Goal: Task Accomplishment & Management: Use online tool/utility

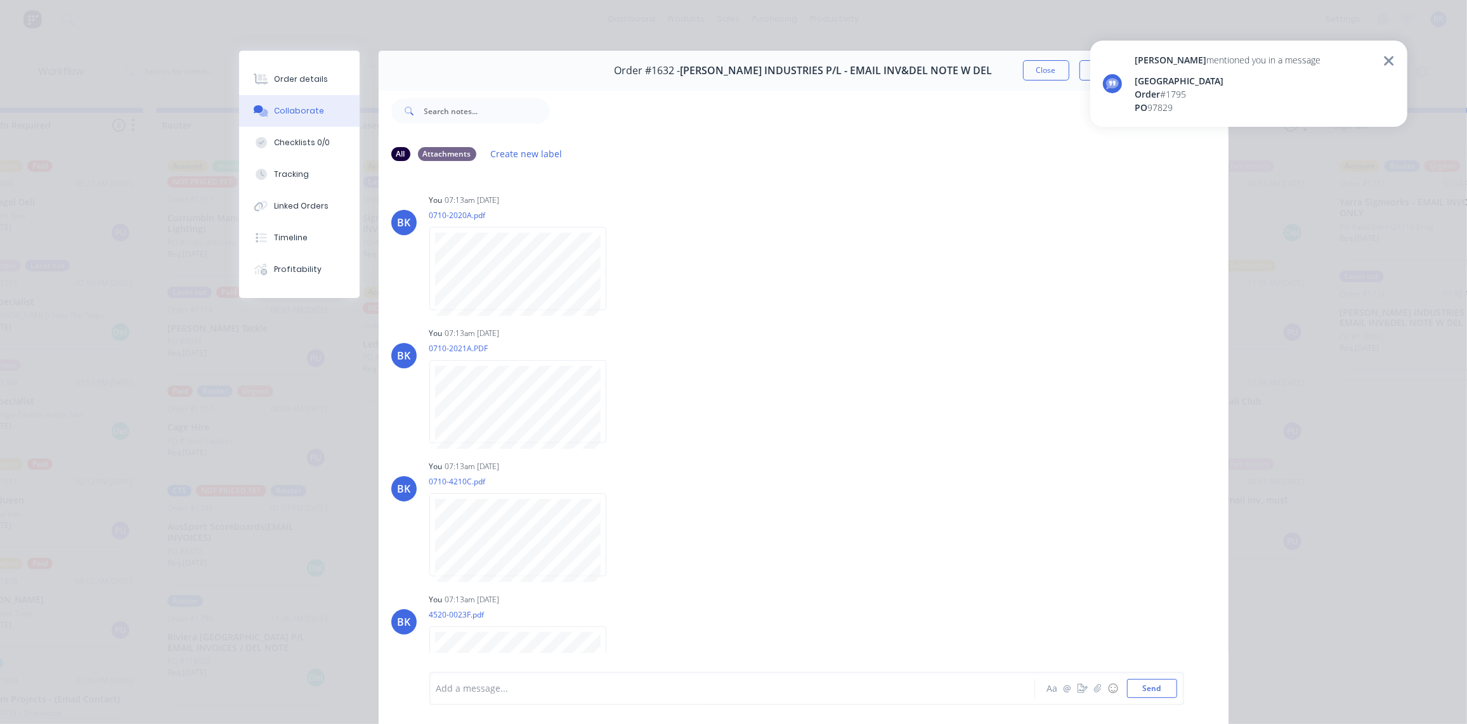
scroll to position [107, 0]
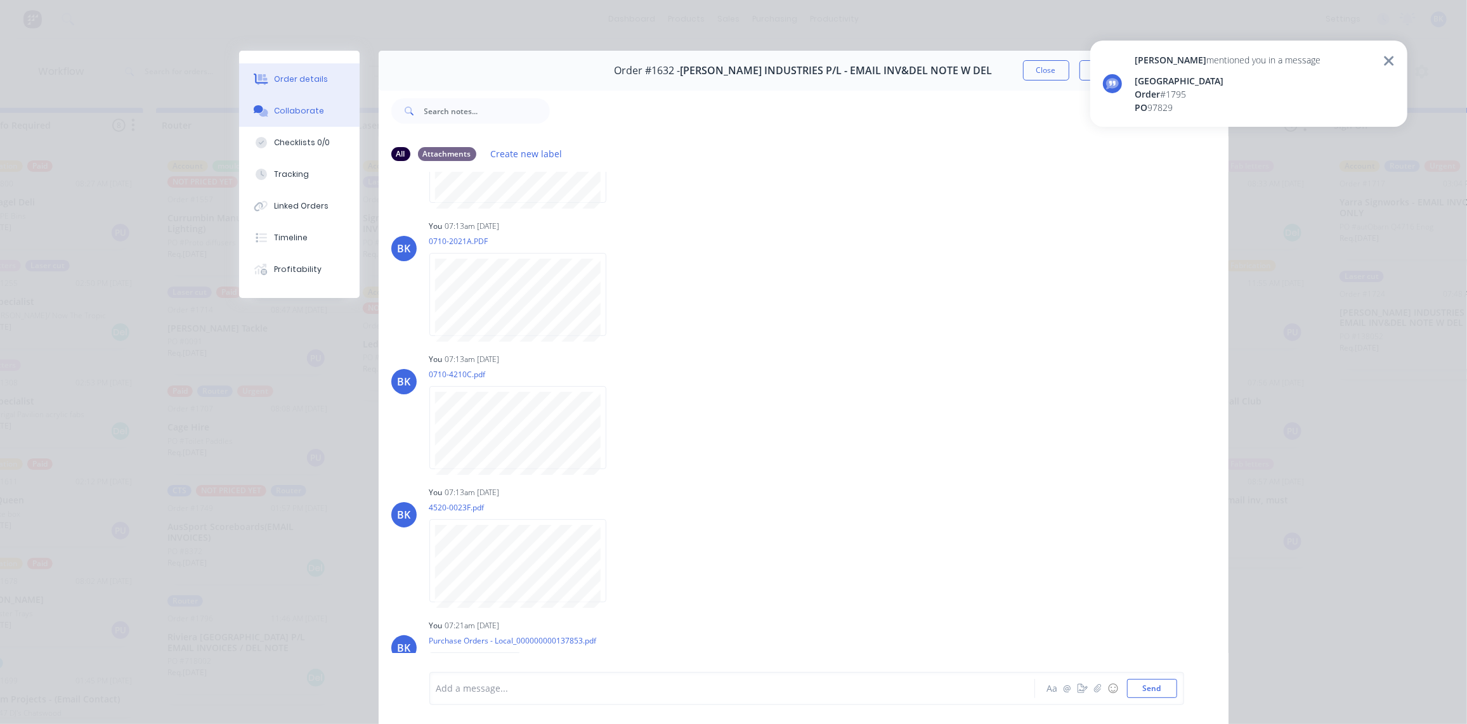
click at [309, 80] on div "Order details" at bounding box center [301, 79] width 54 height 11
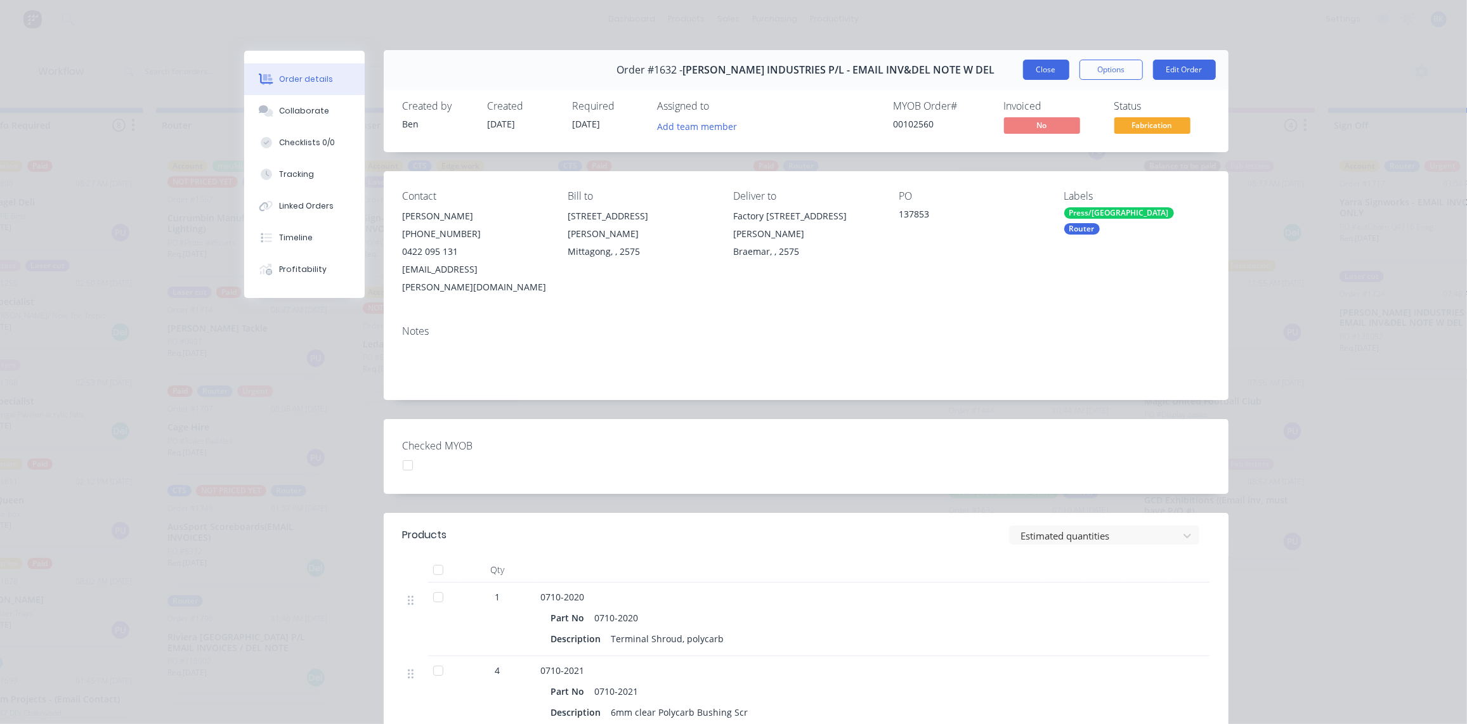
scroll to position [1, 0]
click at [1050, 68] on button "Close" at bounding box center [1046, 69] width 46 height 20
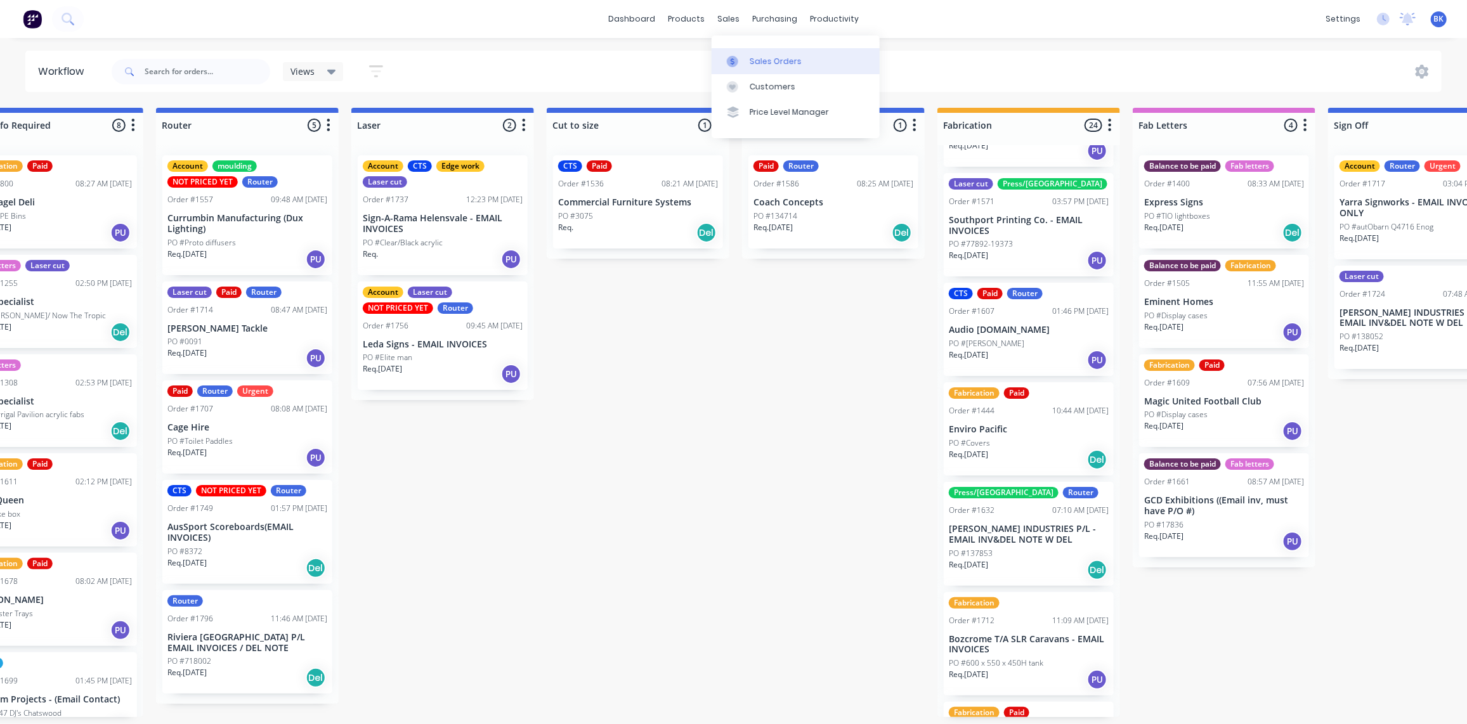
click at [738, 56] on icon at bounding box center [732, 61] width 11 height 11
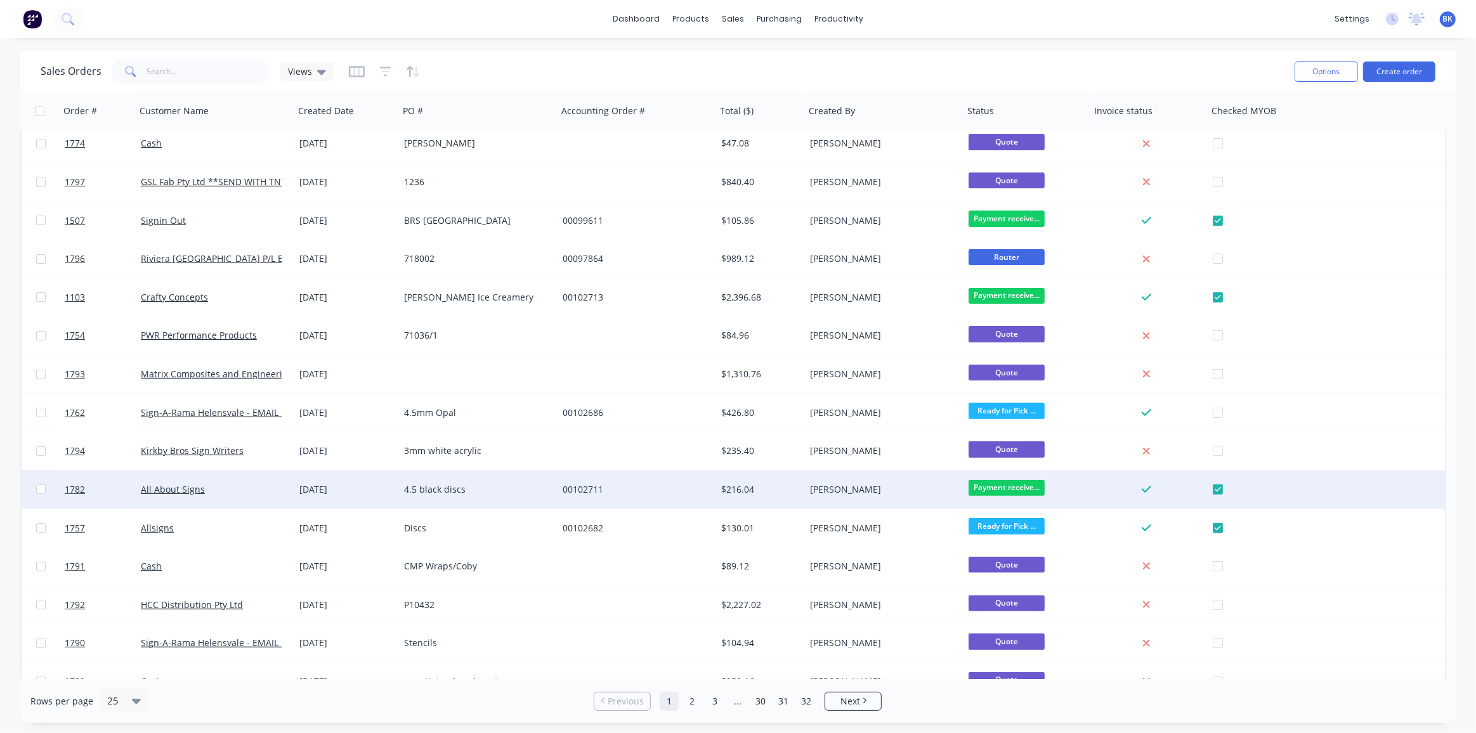
scroll to position [412, 0]
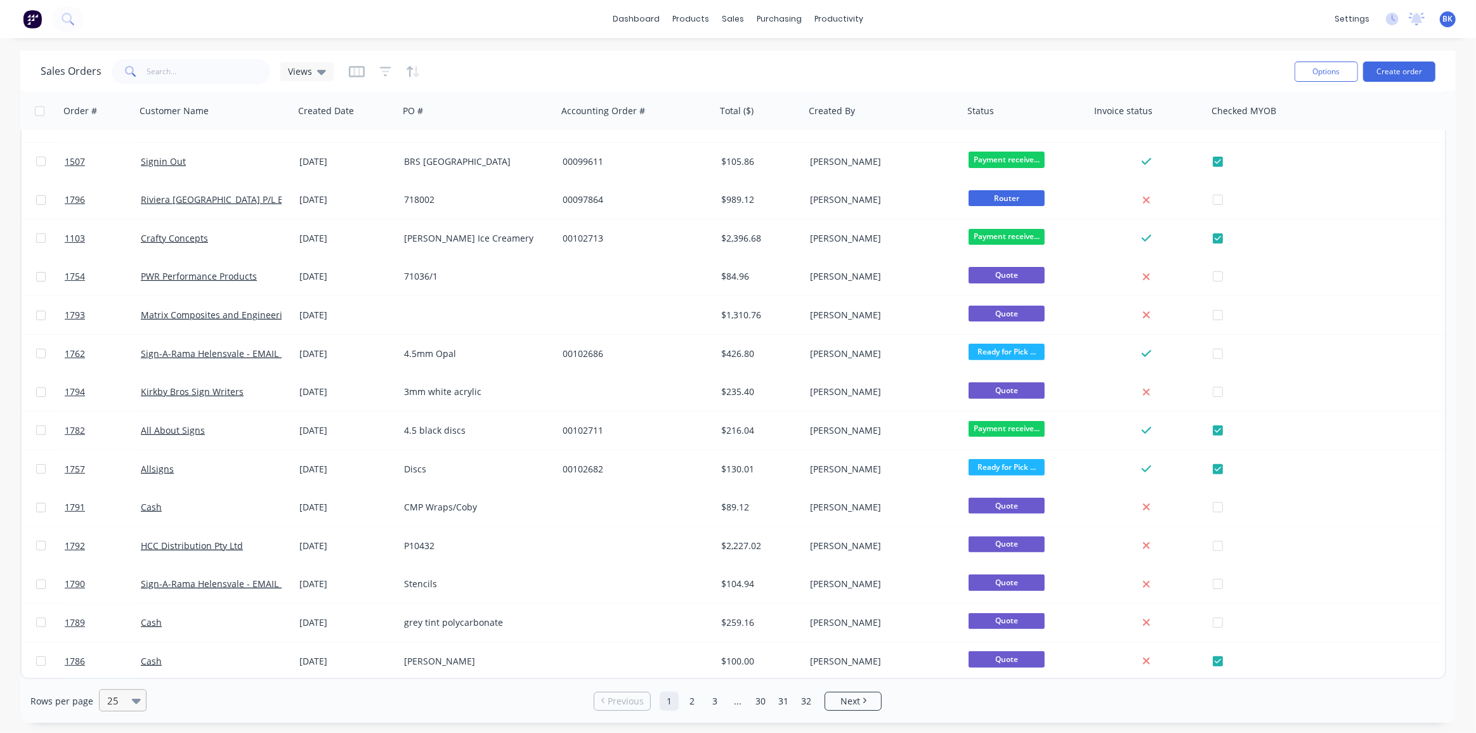
click at [136, 707] on div at bounding box center [139, 700] width 14 height 21
click at [119, 625] on div "50" at bounding box center [120, 622] width 48 height 23
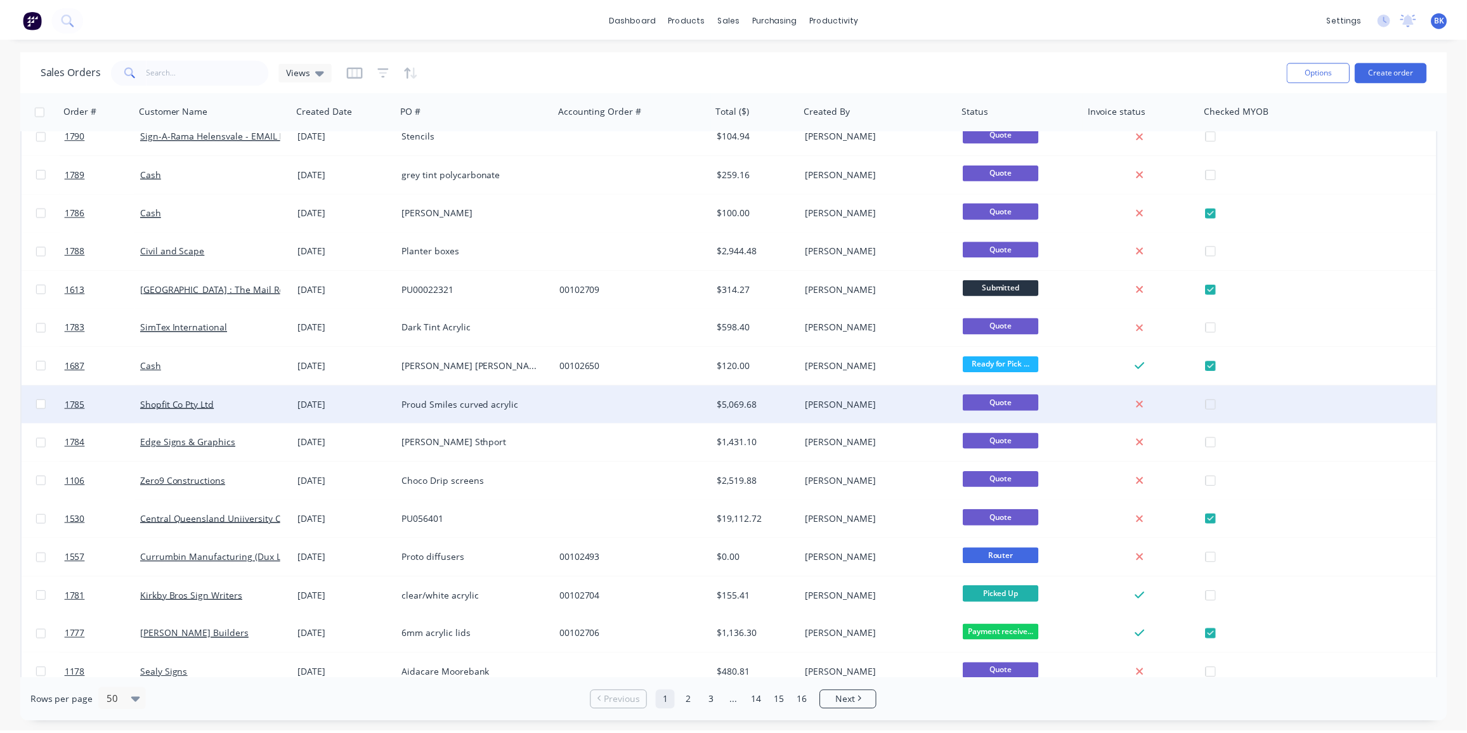
scroll to position [861, 0]
click at [217, 409] on div "Shopfit Co Pty Ltd" at bounding box center [211, 404] width 141 height 13
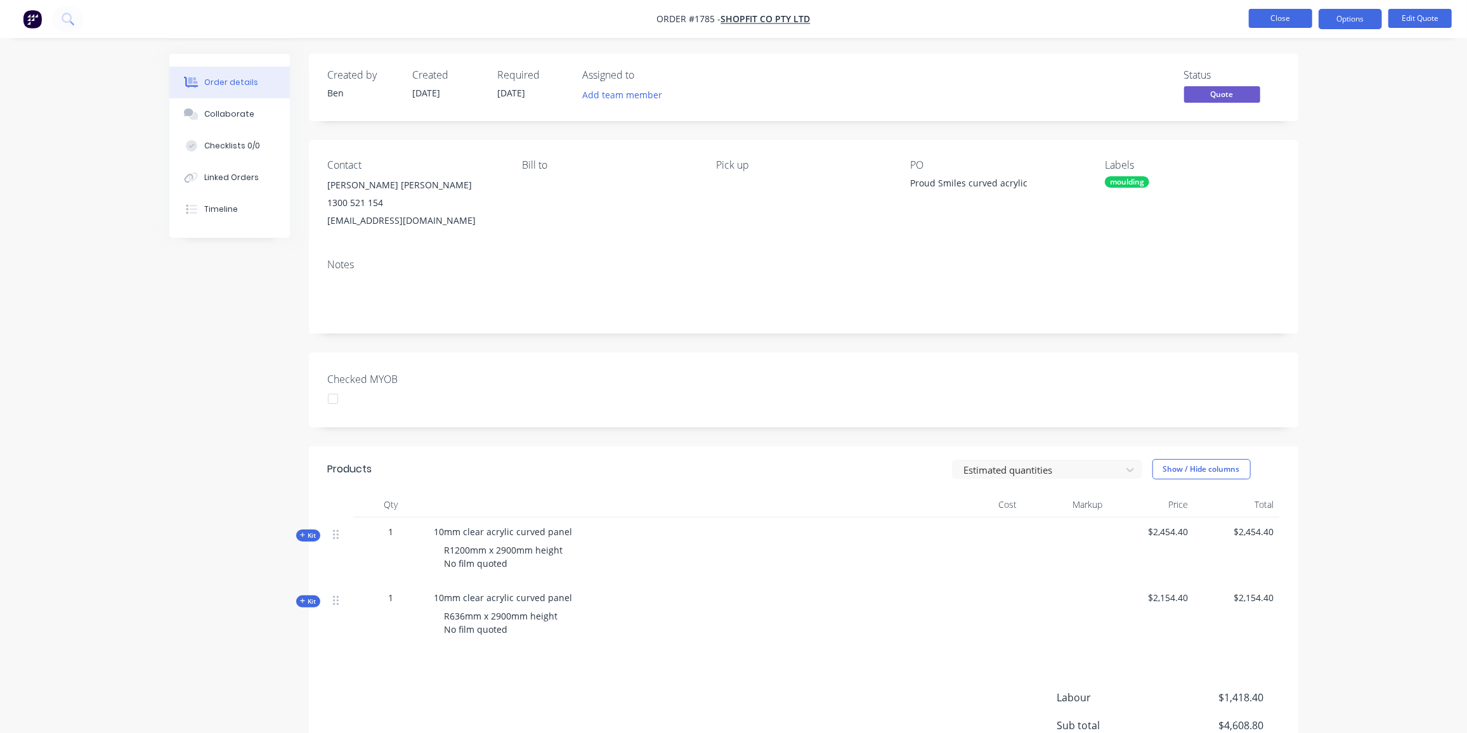
click at [1289, 16] on button "Close" at bounding box center [1280, 18] width 63 height 19
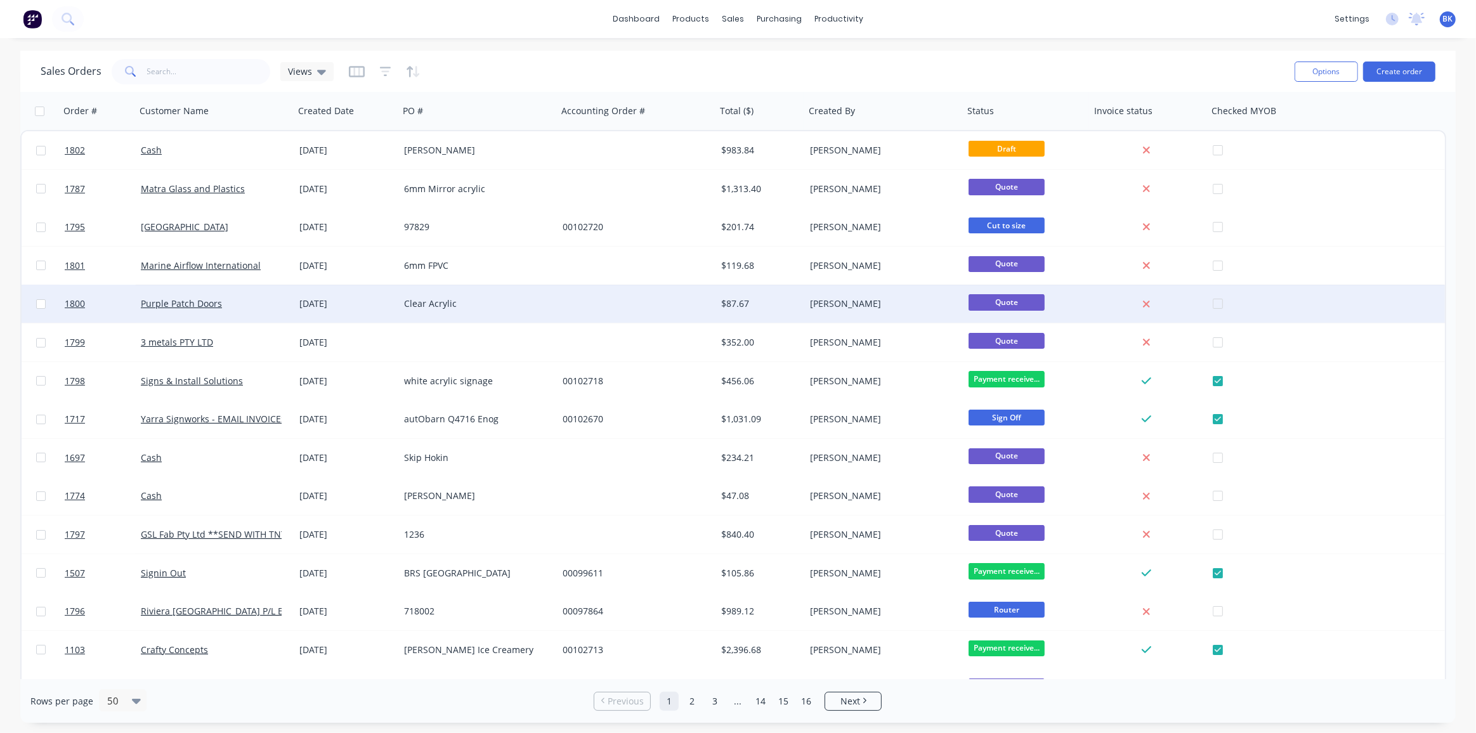
click at [644, 322] on div at bounding box center [636, 304] width 159 height 38
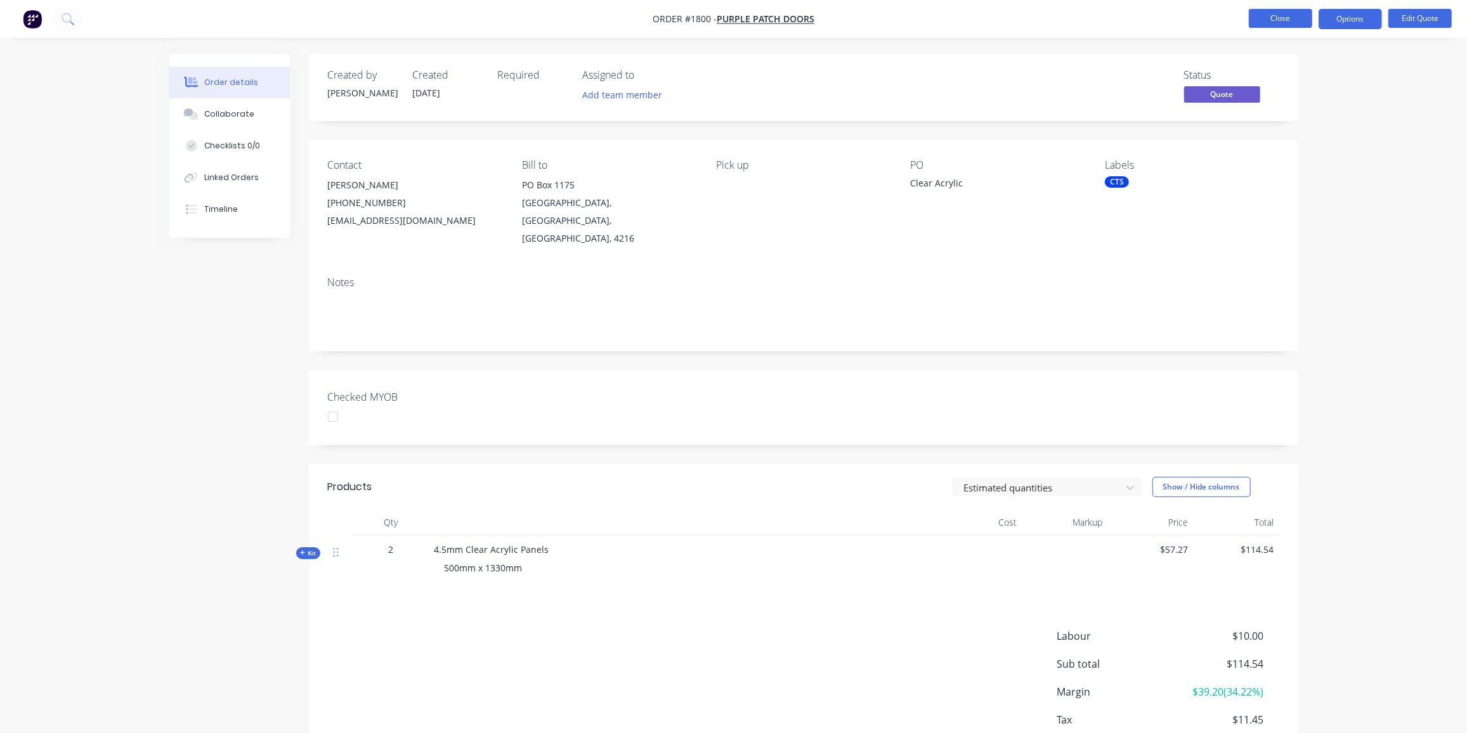
click at [1290, 10] on button "Close" at bounding box center [1280, 18] width 63 height 19
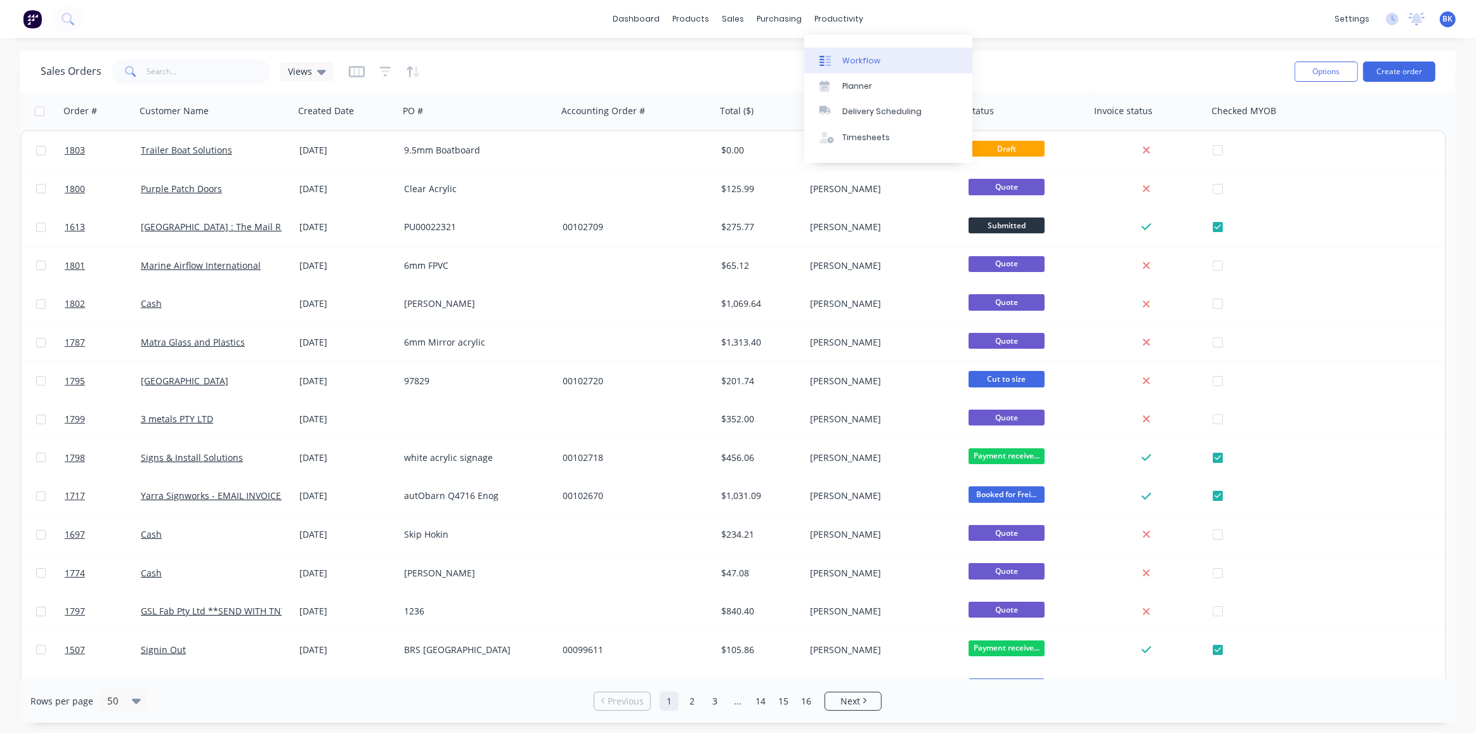
click at [870, 61] on div "Workflow" at bounding box center [861, 60] width 38 height 11
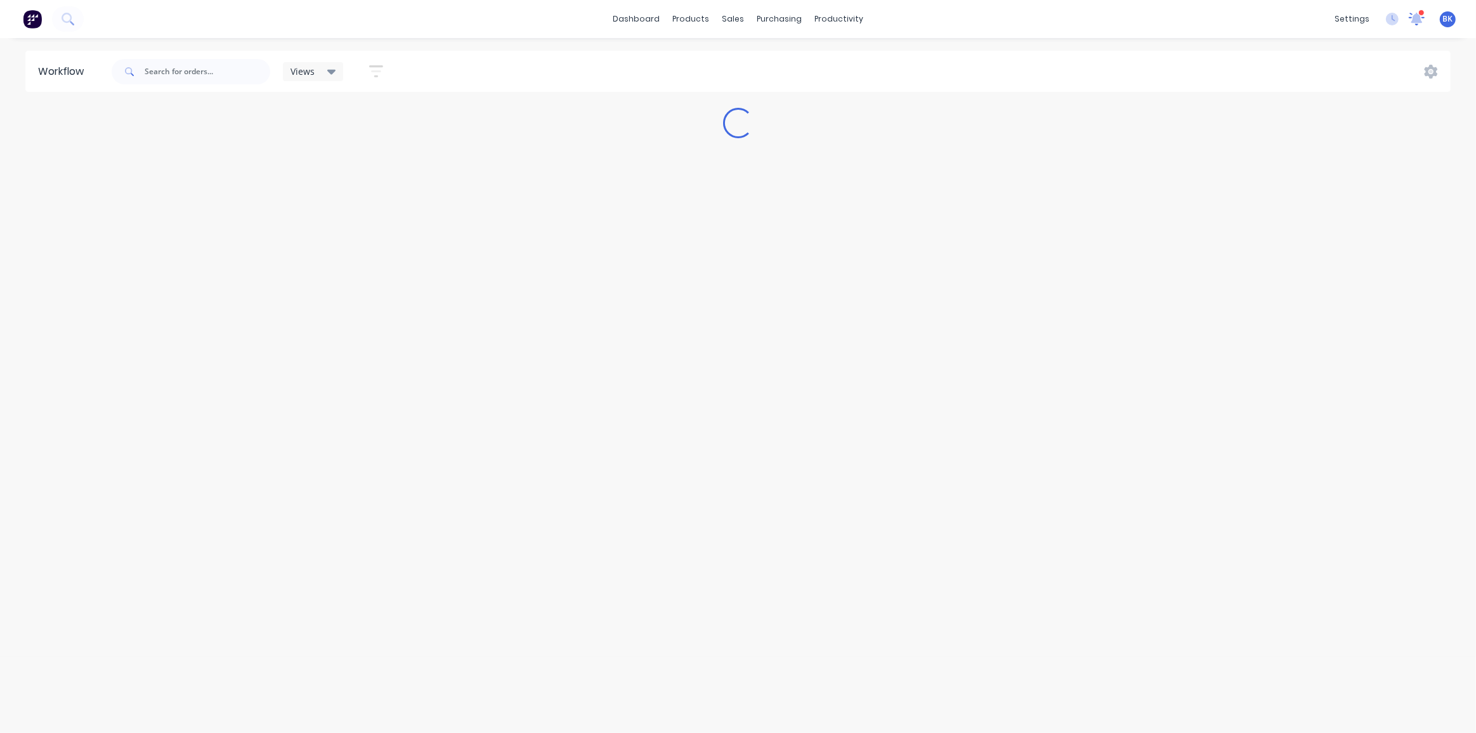
click at [1419, 18] on div "settings 1 new notifications [PERSON_NAME] all as read [PERSON_NAME] mentioned …" at bounding box center [1402, 19] width 148 height 19
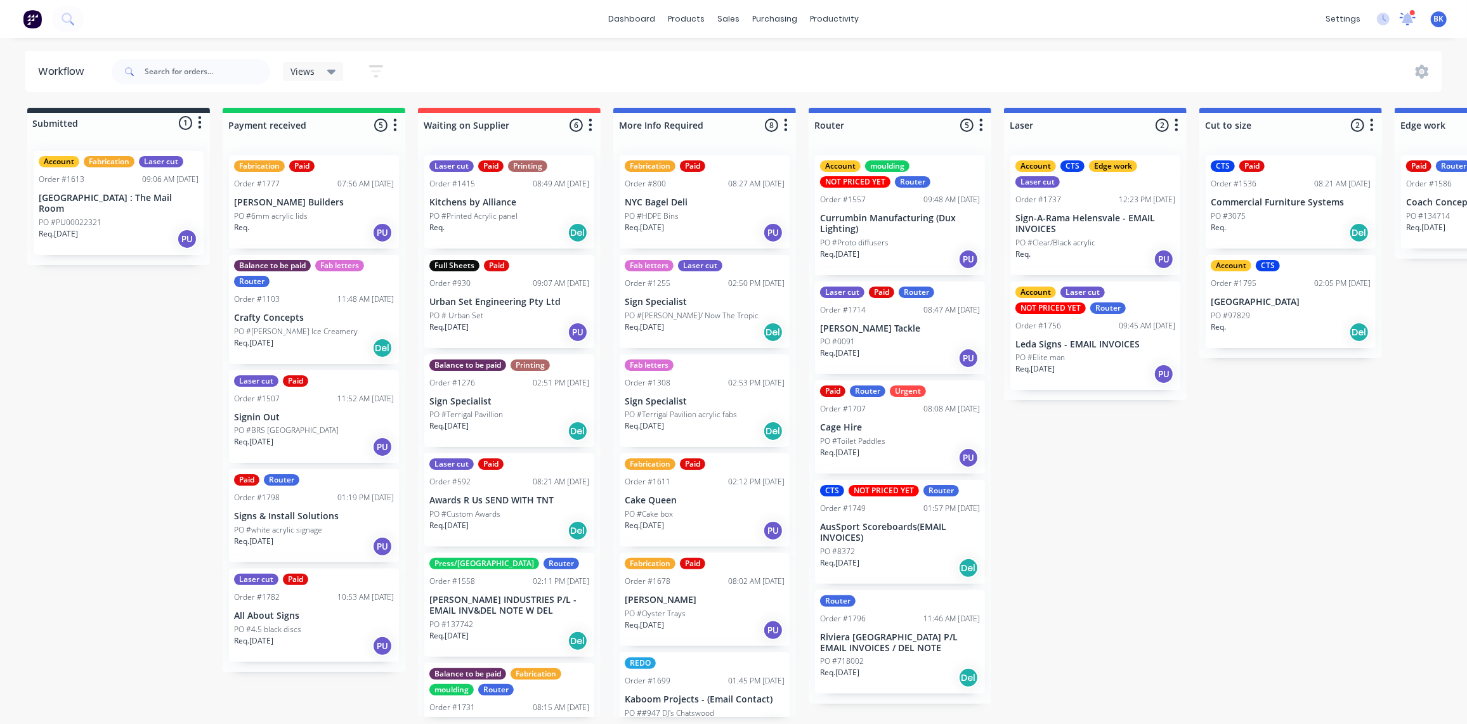
click at [1412, 19] on icon at bounding box center [1407, 17] width 11 height 11
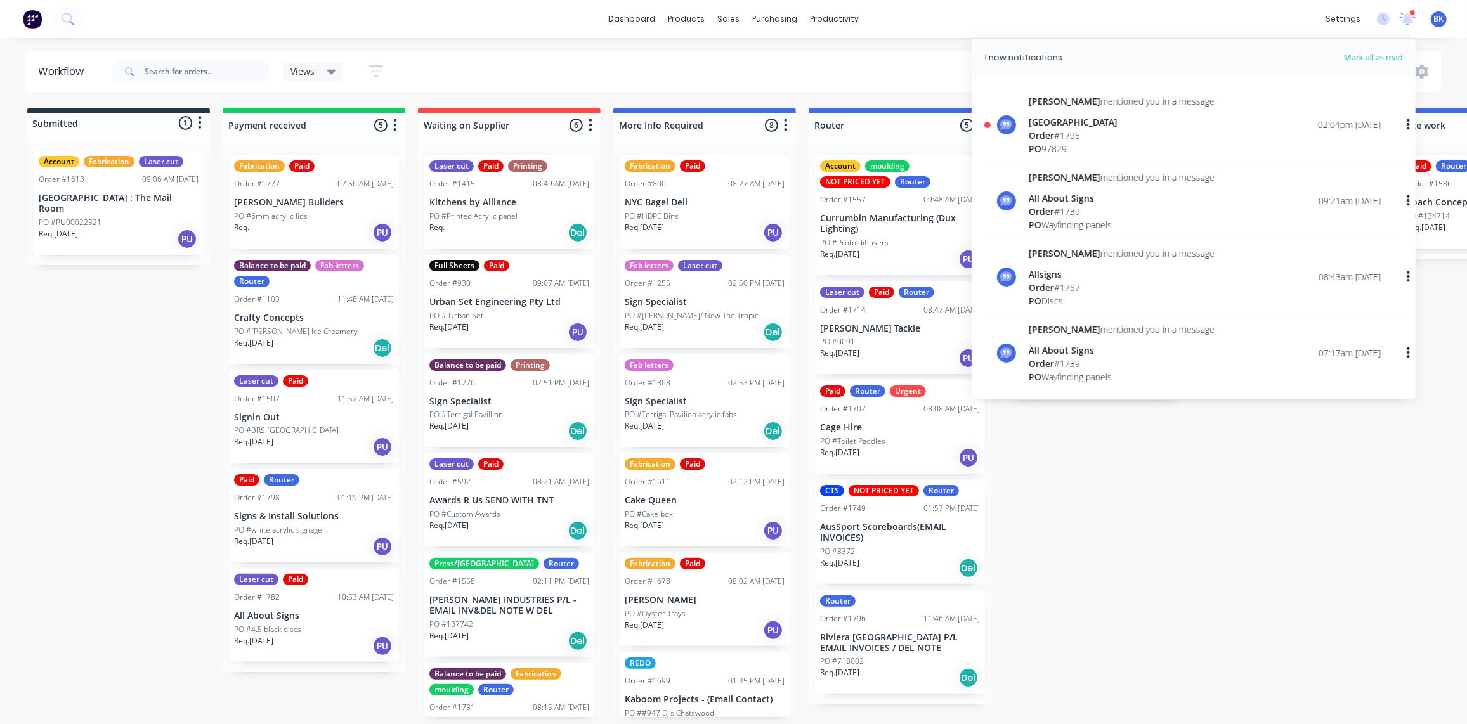
click at [1077, 125] on div "[GEOGRAPHIC_DATA]" at bounding box center [1122, 121] width 186 height 13
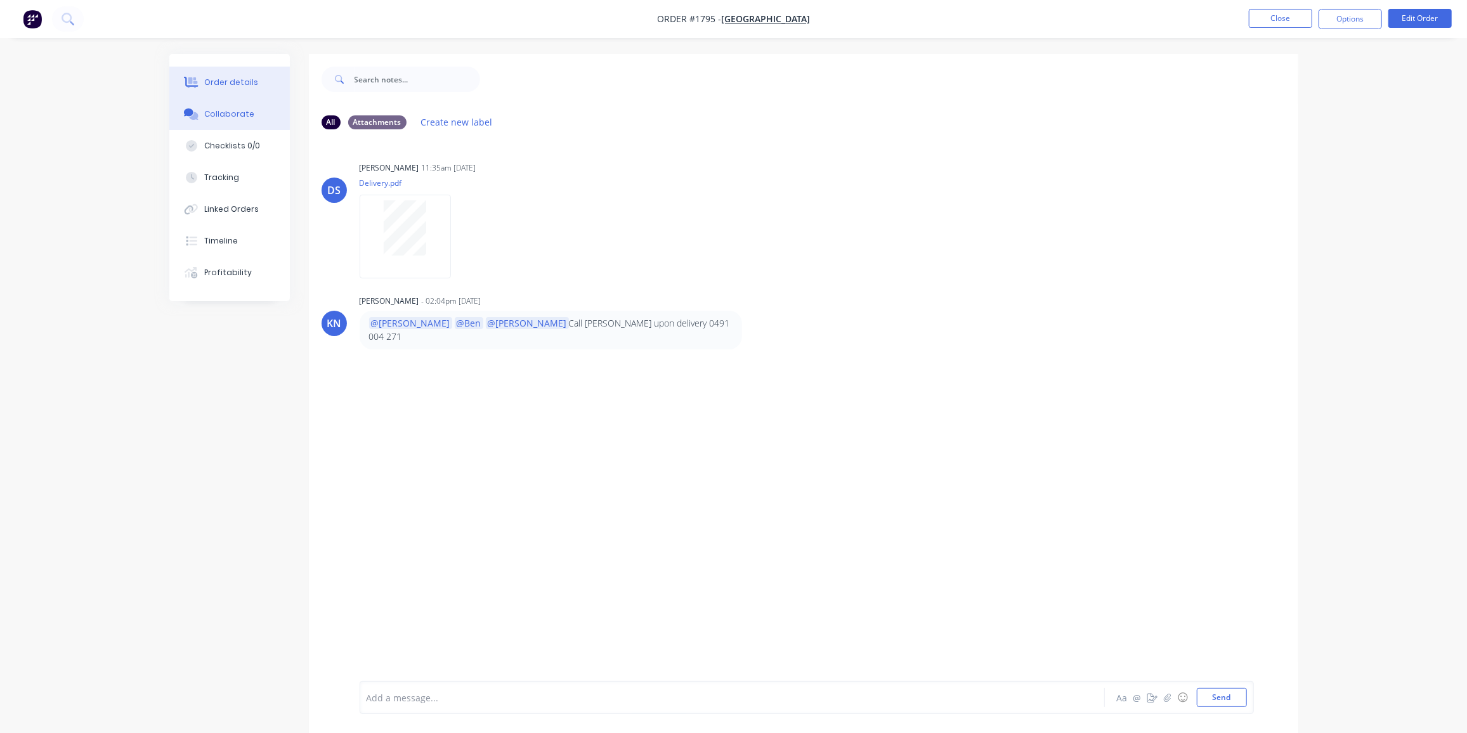
click at [209, 85] on div "Order details" at bounding box center [231, 82] width 54 height 11
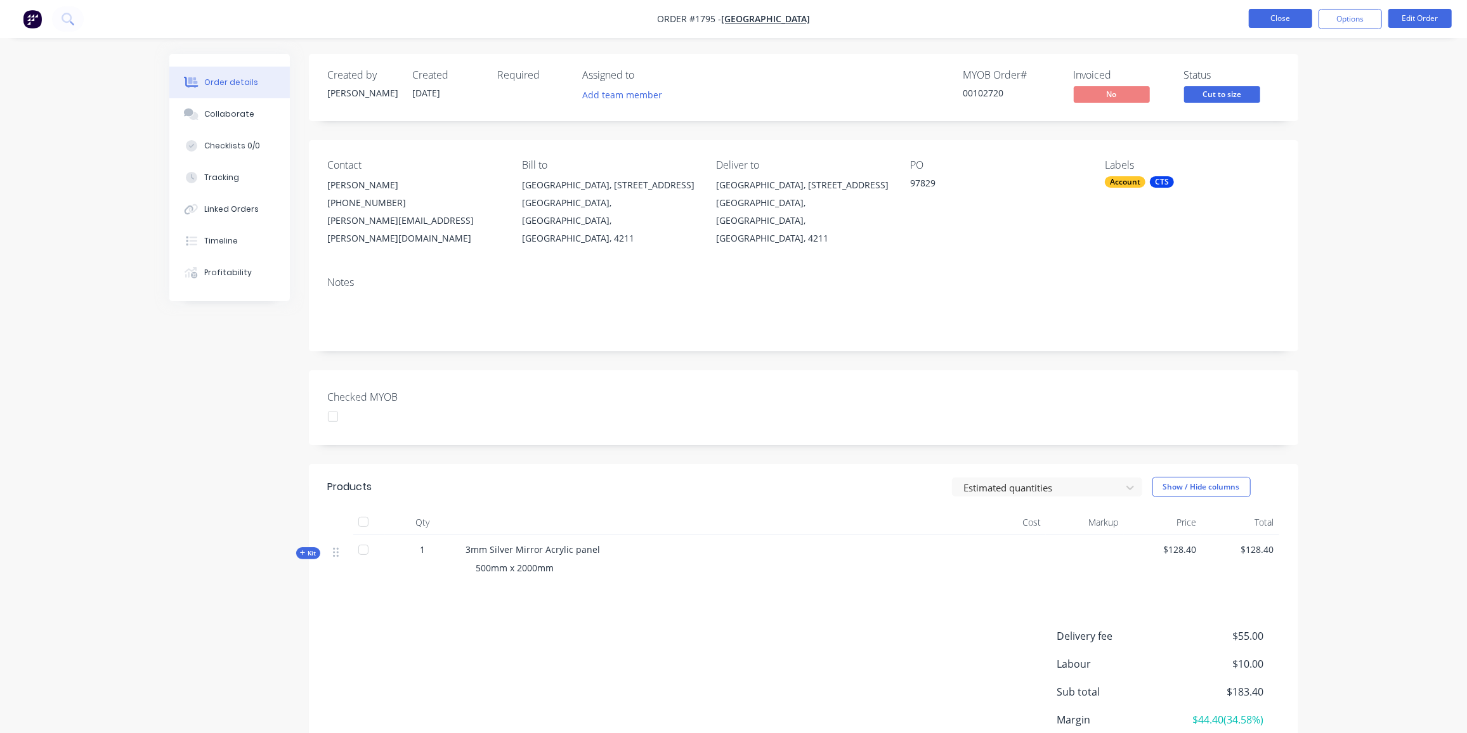
click at [1268, 18] on button "Close" at bounding box center [1280, 18] width 63 height 19
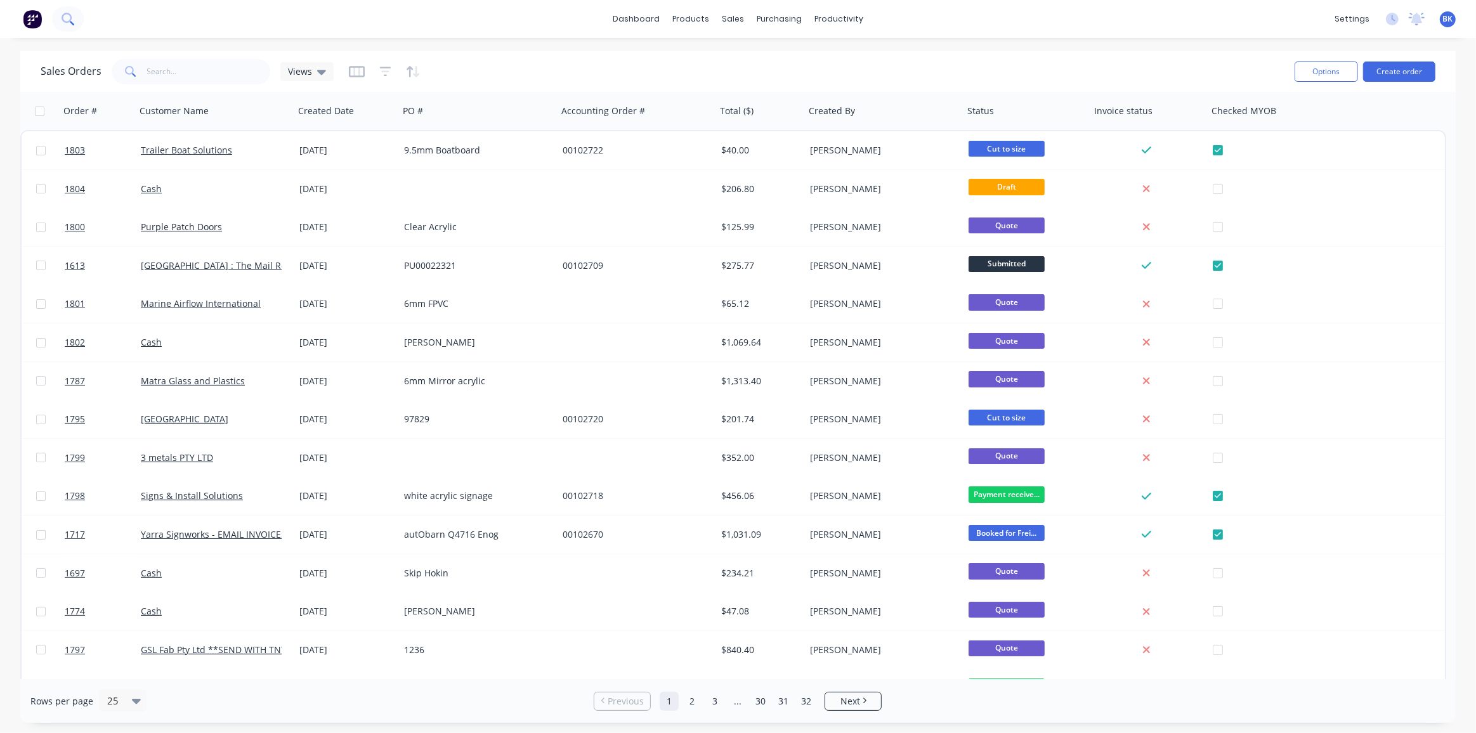
click at [67, 16] on icon at bounding box center [68, 19] width 12 height 12
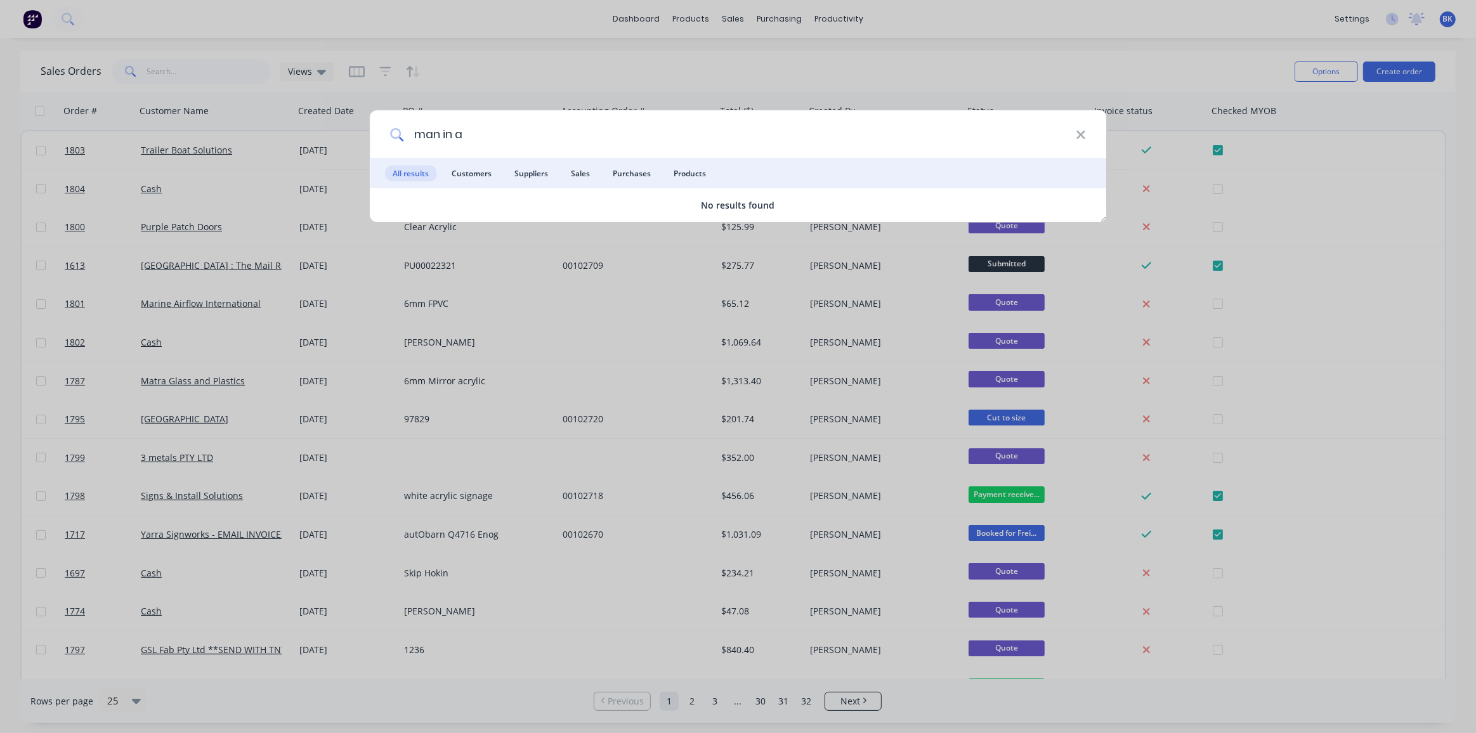
click at [431, 139] on input "man in a" at bounding box center [739, 134] width 672 height 48
click at [488, 133] on input "maan in a" at bounding box center [739, 134] width 672 height 48
drag, startPoint x: 453, startPoint y: 134, endPoint x: 377, endPoint y: 136, distance: 76.1
click at [377, 136] on div "maan in a" at bounding box center [738, 134] width 737 height 48
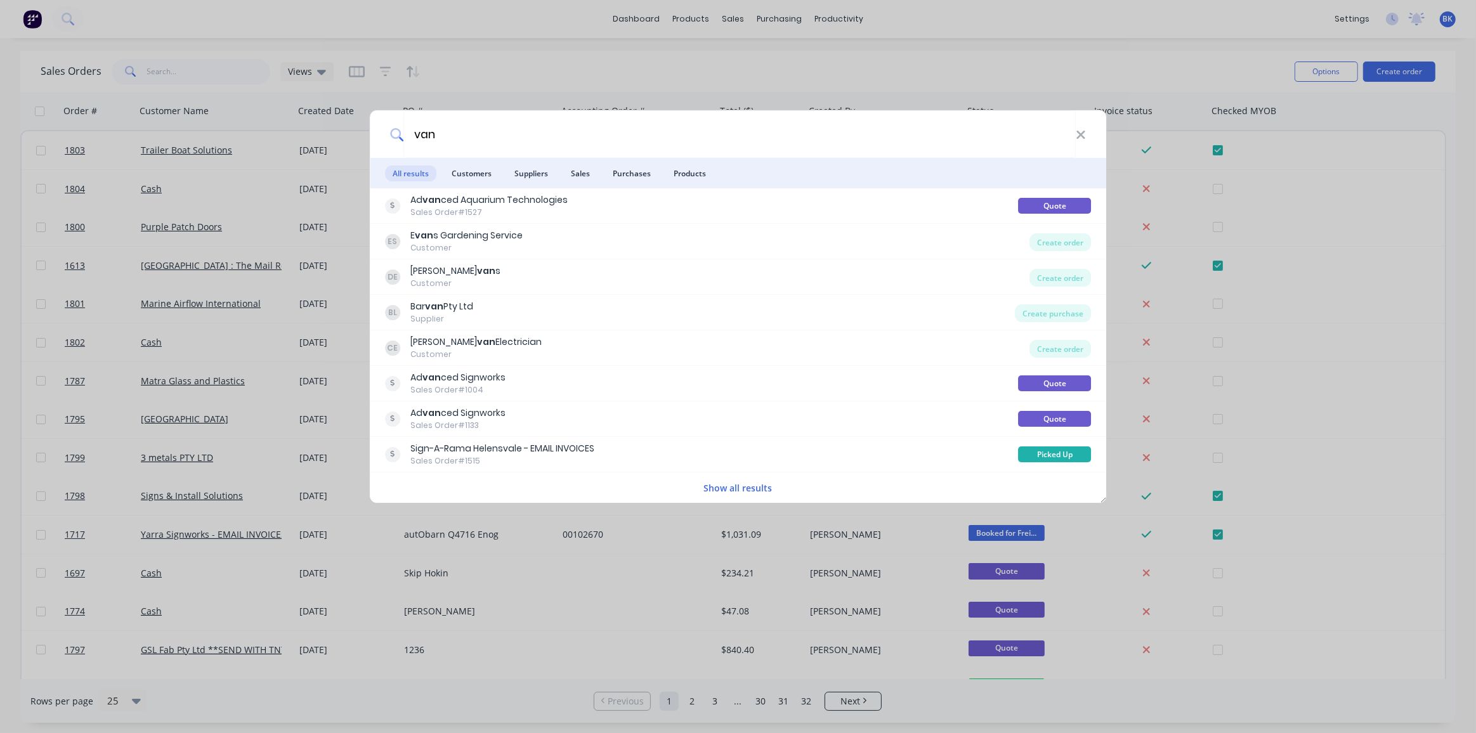
drag, startPoint x: 462, startPoint y: 134, endPoint x: 395, endPoint y: 144, distance: 68.0
click at [395, 144] on div "van" at bounding box center [738, 134] width 737 height 48
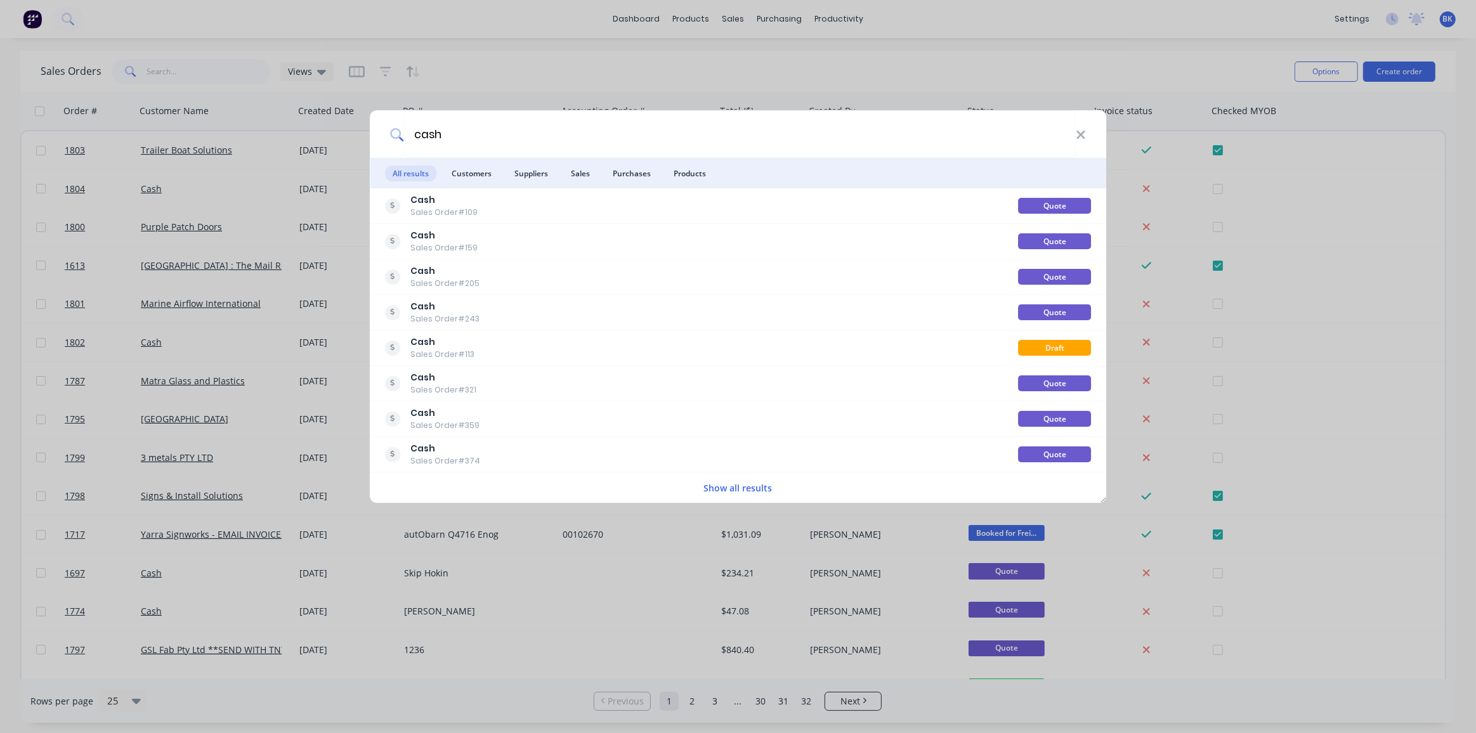
drag, startPoint x: 481, startPoint y: 143, endPoint x: 361, endPoint y: 137, distance: 119.4
click at [361, 137] on div "cash All results Customers Suppliers Sales Purchases Products Cash Sales Order …" at bounding box center [738, 366] width 1476 height 733
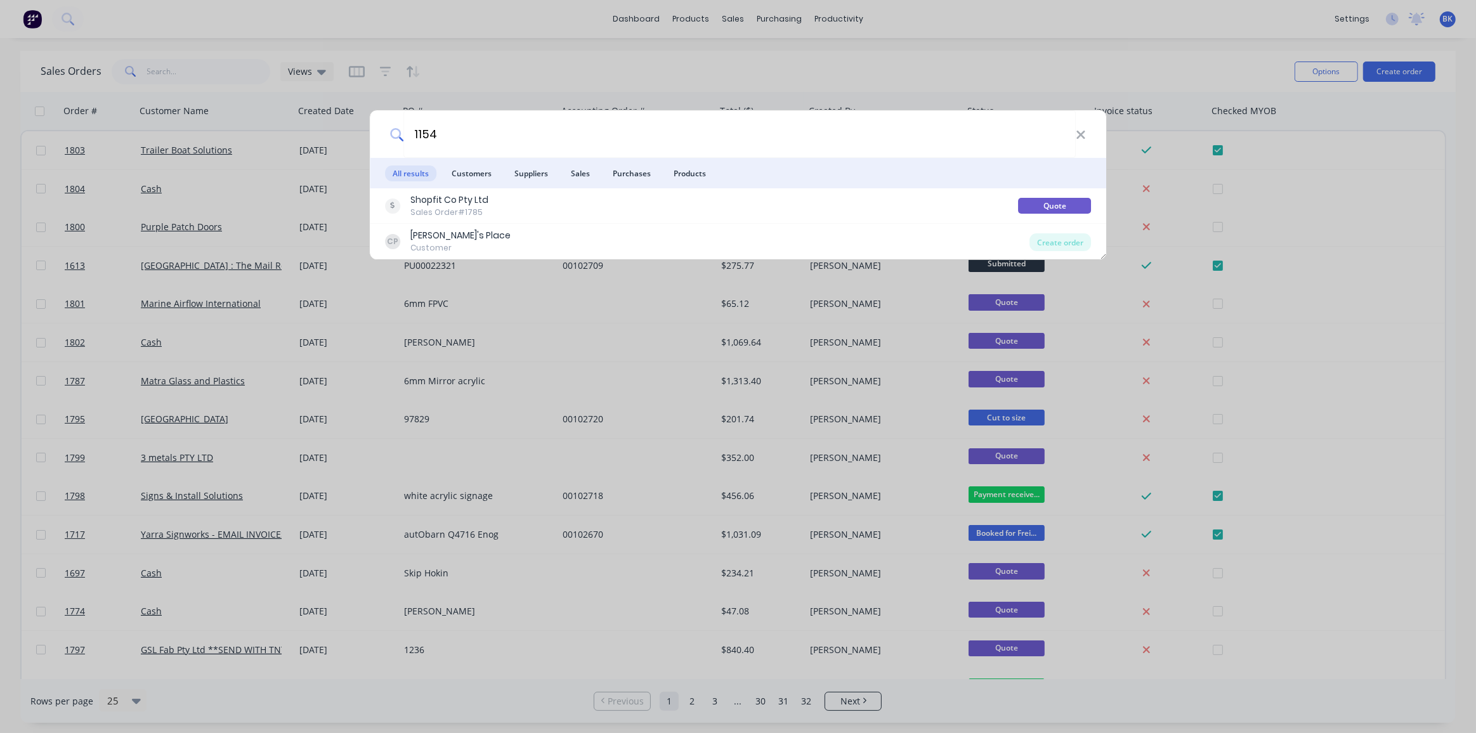
drag, startPoint x: 438, startPoint y: 131, endPoint x: 355, endPoint y: 131, distance: 82.4
click at [356, 131] on div "1154 All results Customers Suppliers Sales Purchases Products Shopfit Co Pty Lt…" at bounding box center [738, 366] width 1476 height 733
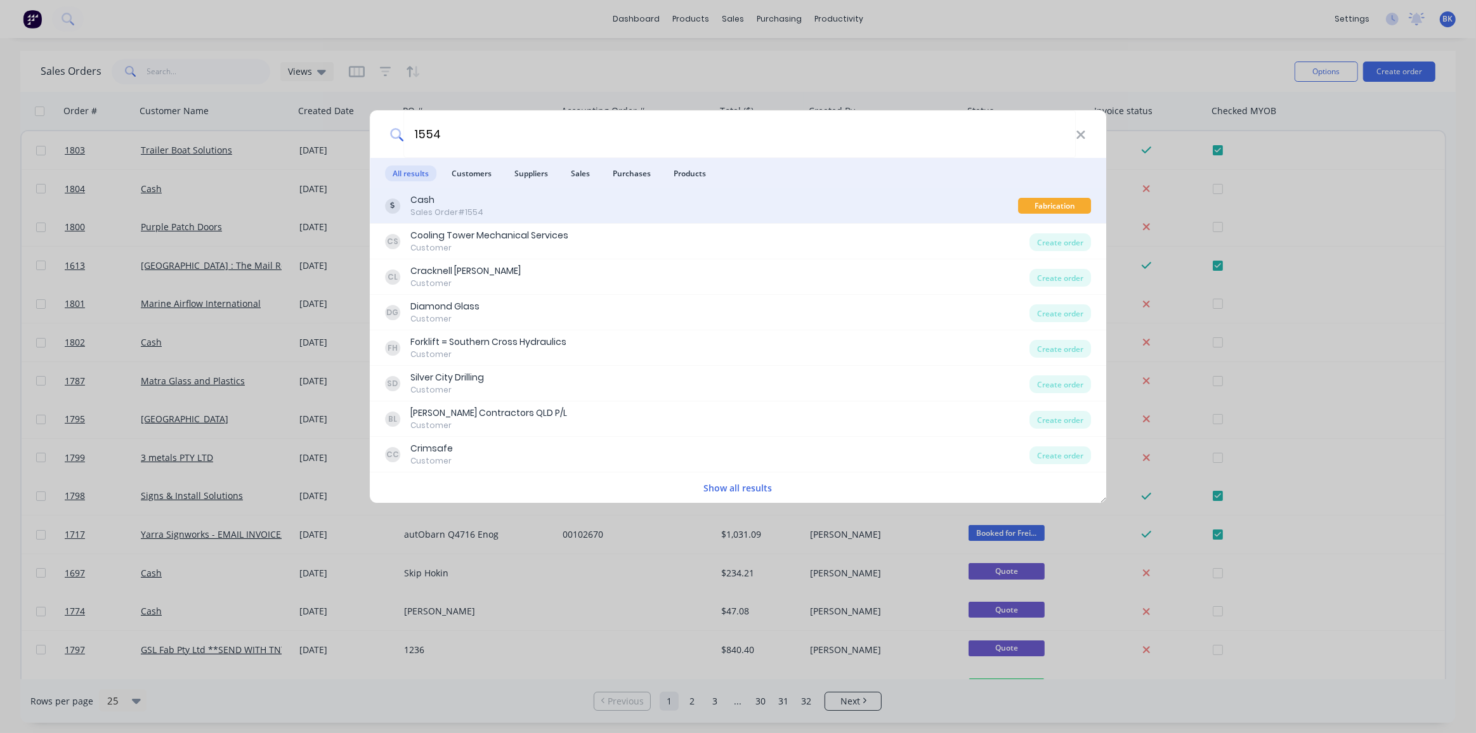
type input "1554"
click at [451, 205] on div "Cash" at bounding box center [446, 199] width 73 height 13
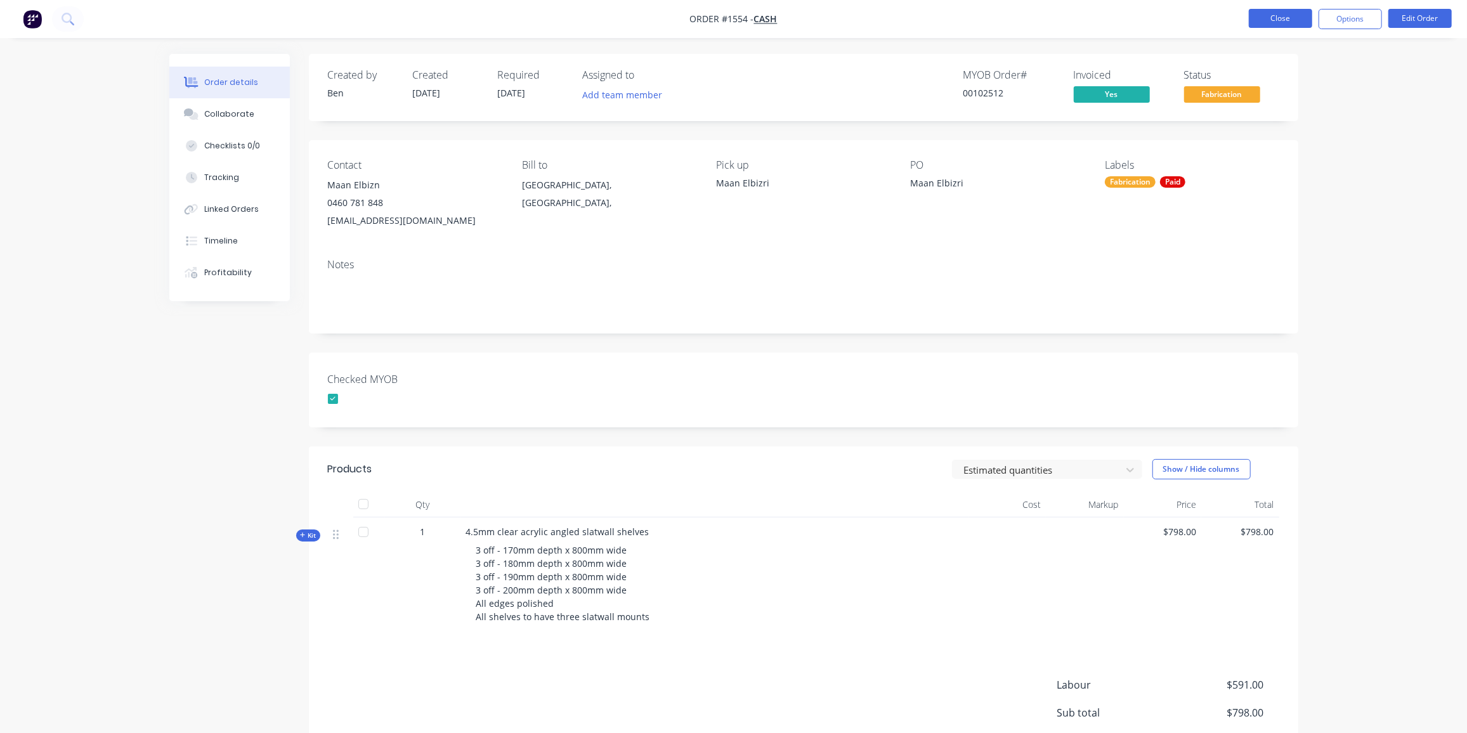
click at [1260, 9] on button "Close" at bounding box center [1280, 18] width 63 height 19
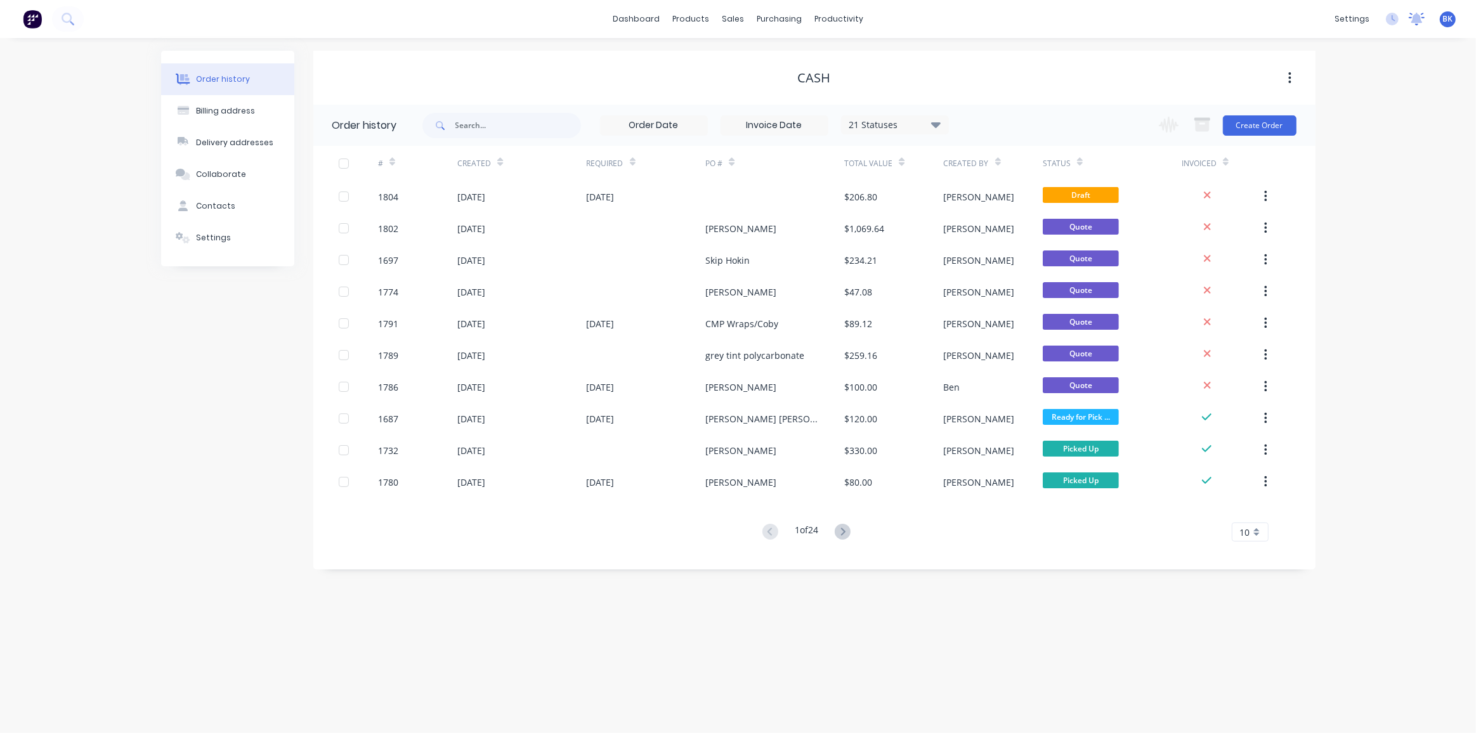
click at [1419, 25] on icon at bounding box center [1417, 19] width 16 height 13
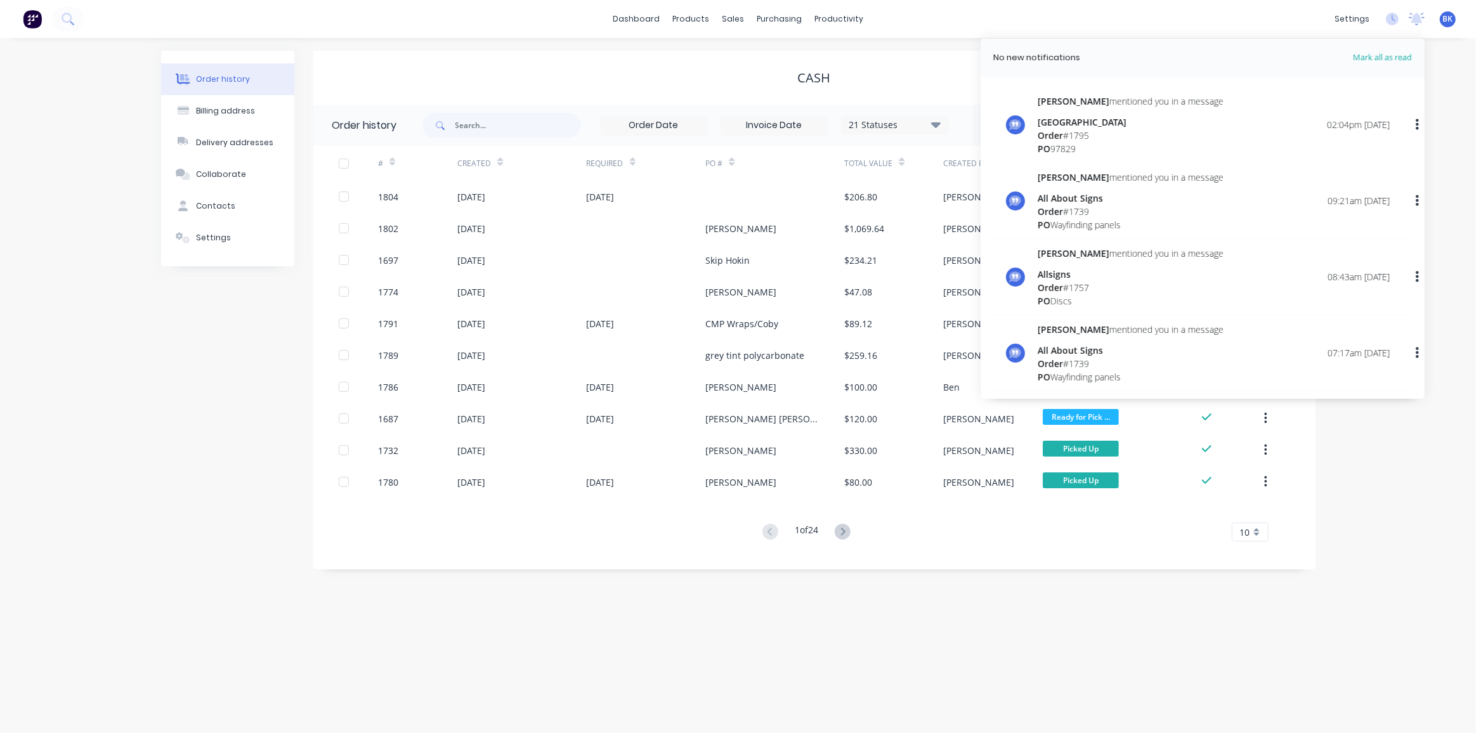
click at [1072, 136] on div "Order # 1795" at bounding box center [1131, 135] width 186 height 13
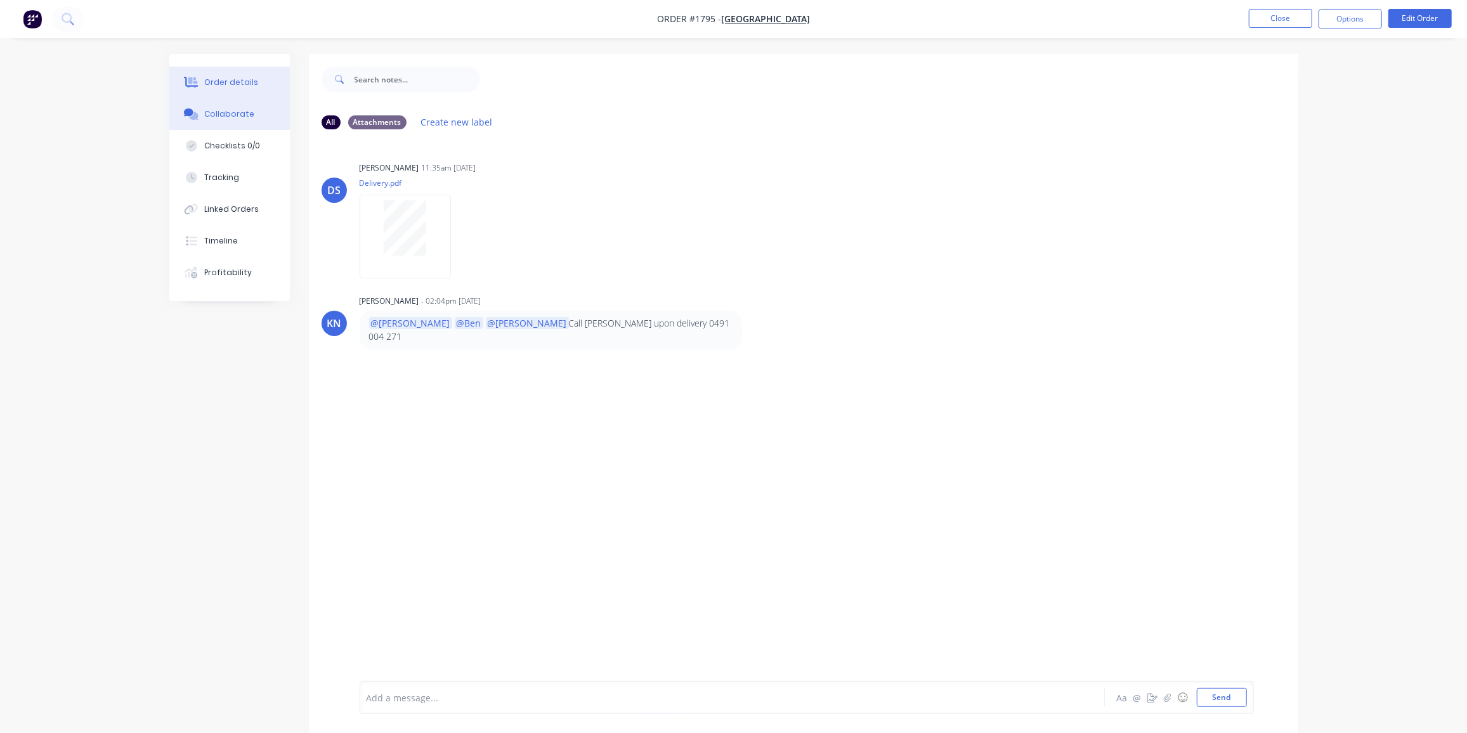
click at [242, 77] on div "Order details" at bounding box center [231, 82] width 54 height 11
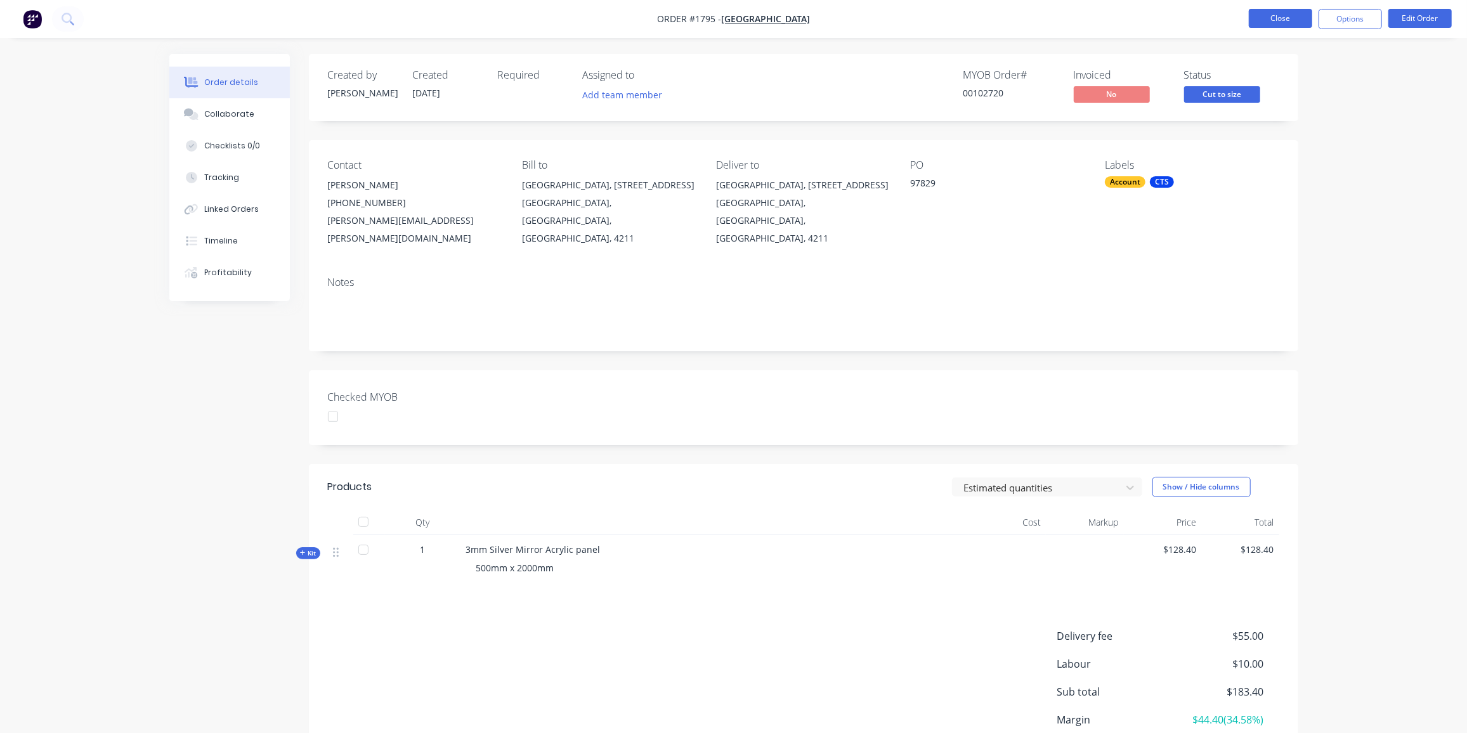
click at [1296, 18] on button "Close" at bounding box center [1280, 18] width 63 height 19
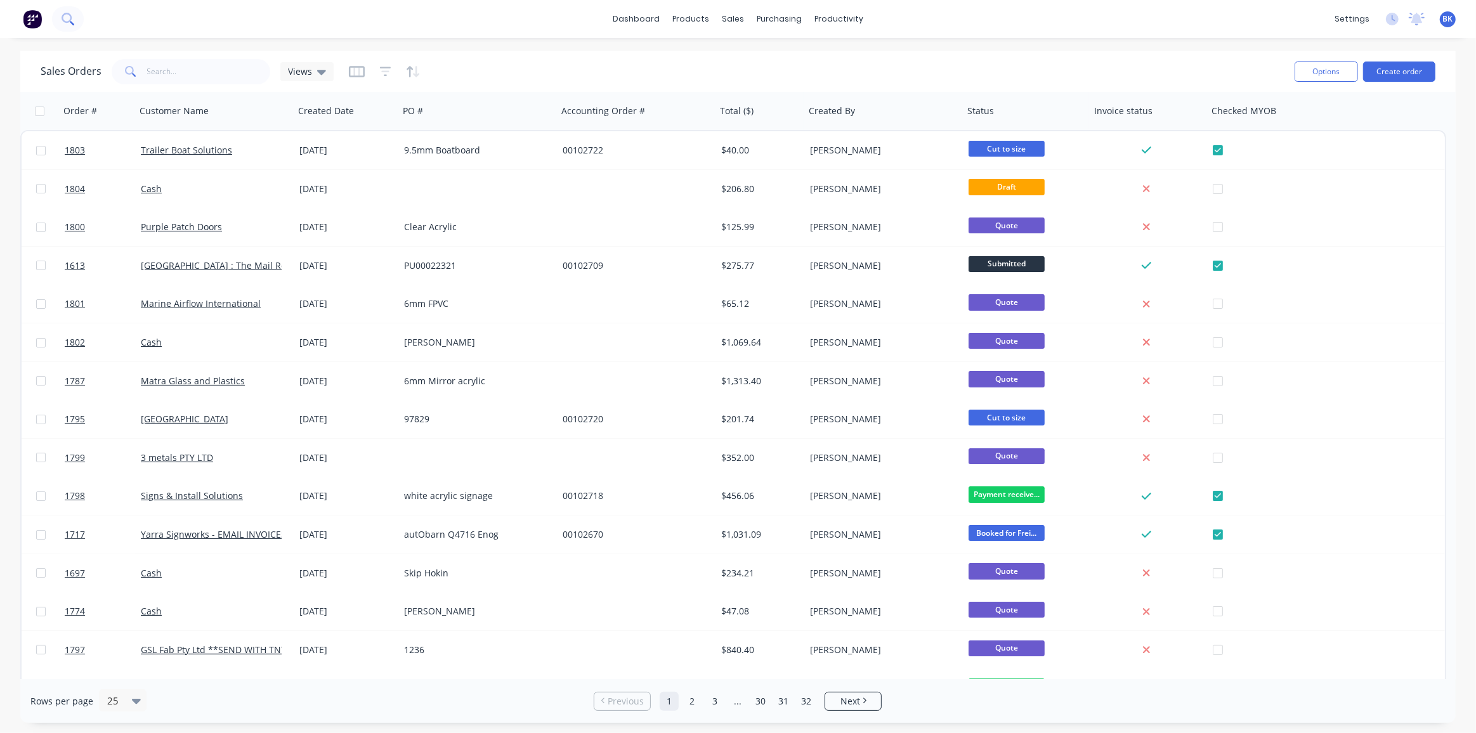
click at [82, 21] on button at bounding box center [68, 18] width 32 height 25
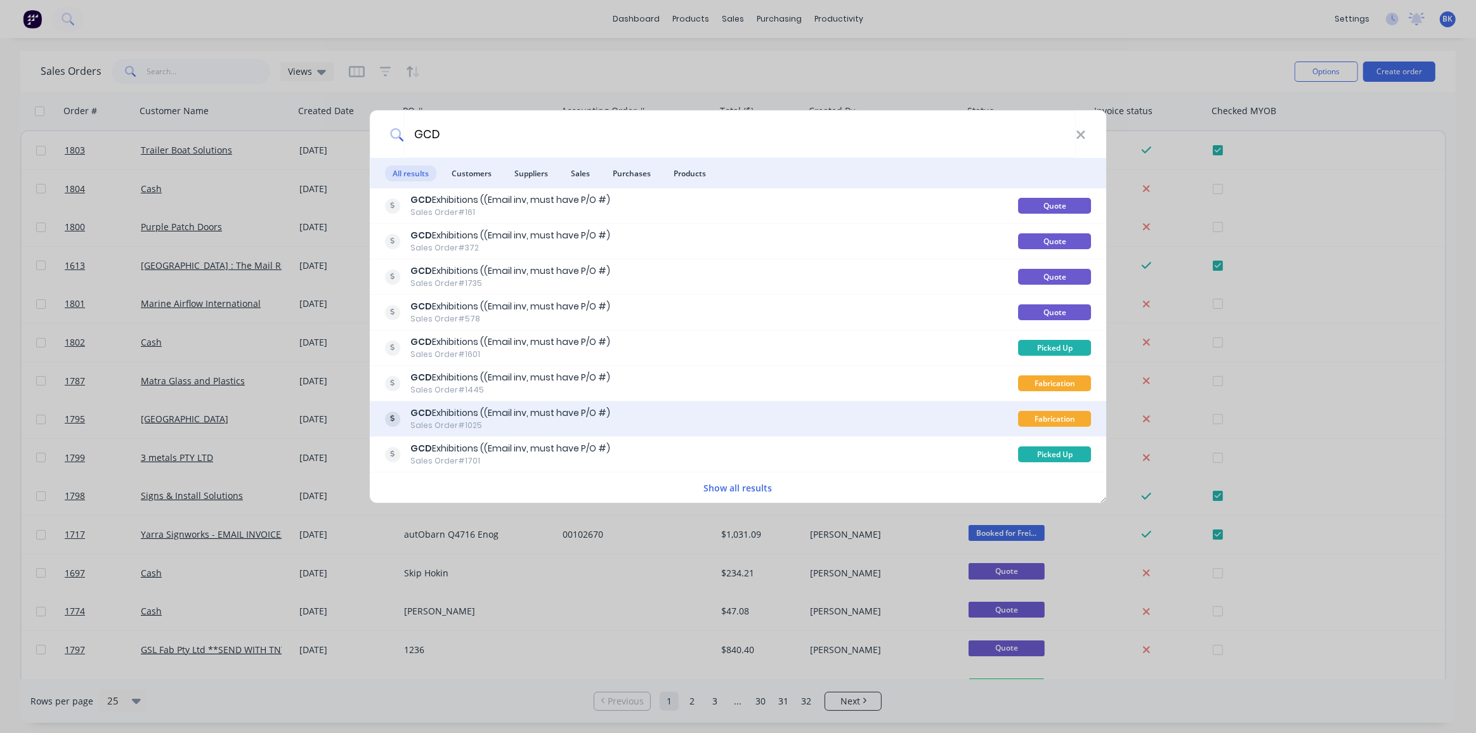
type input "GCD"
click at [582, 420] on div "Sales Order #1025" at bounding box center [510, 425] width 200 height 11
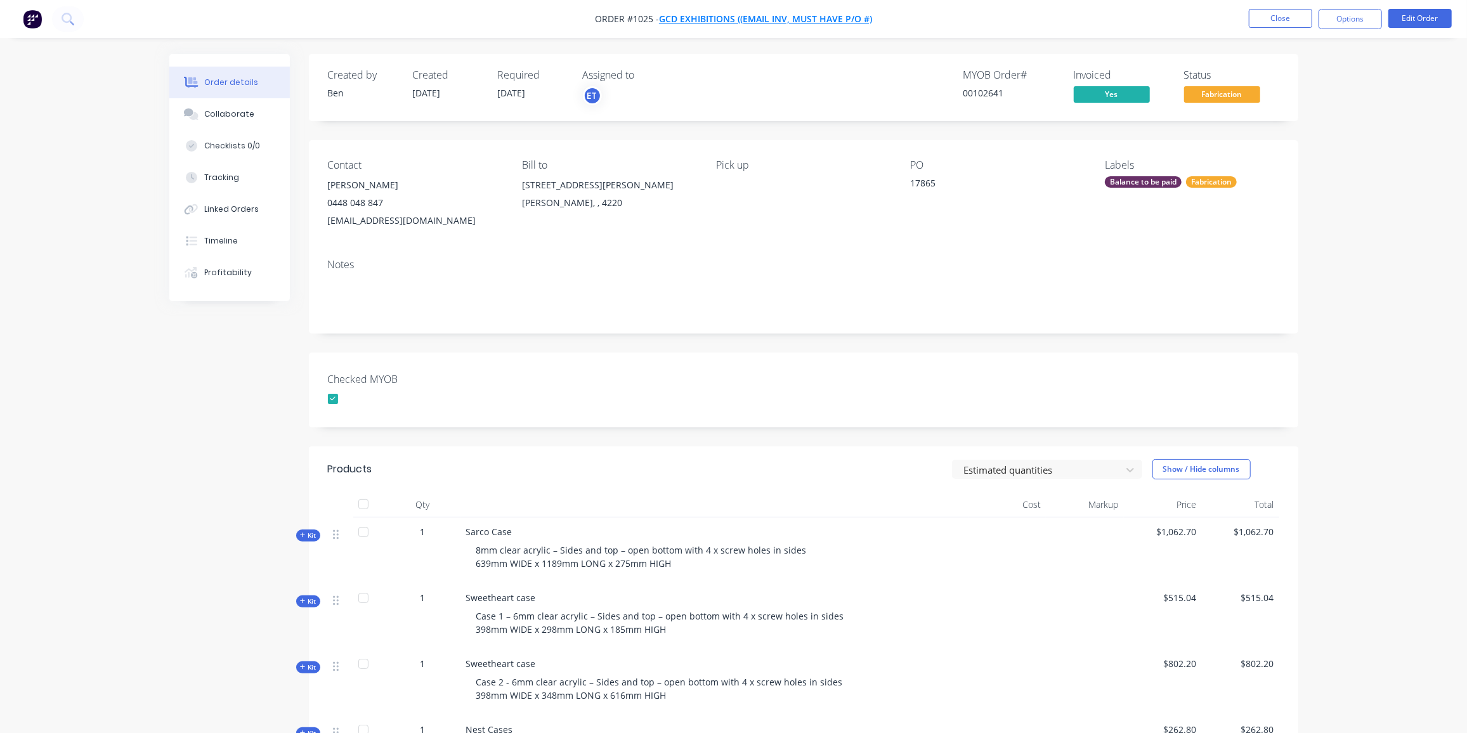
click at [700, 18] on span "GCD Exhibitions ((Email inv, must have P/O #)" at bounding box center [765, 19] width 213 height 12
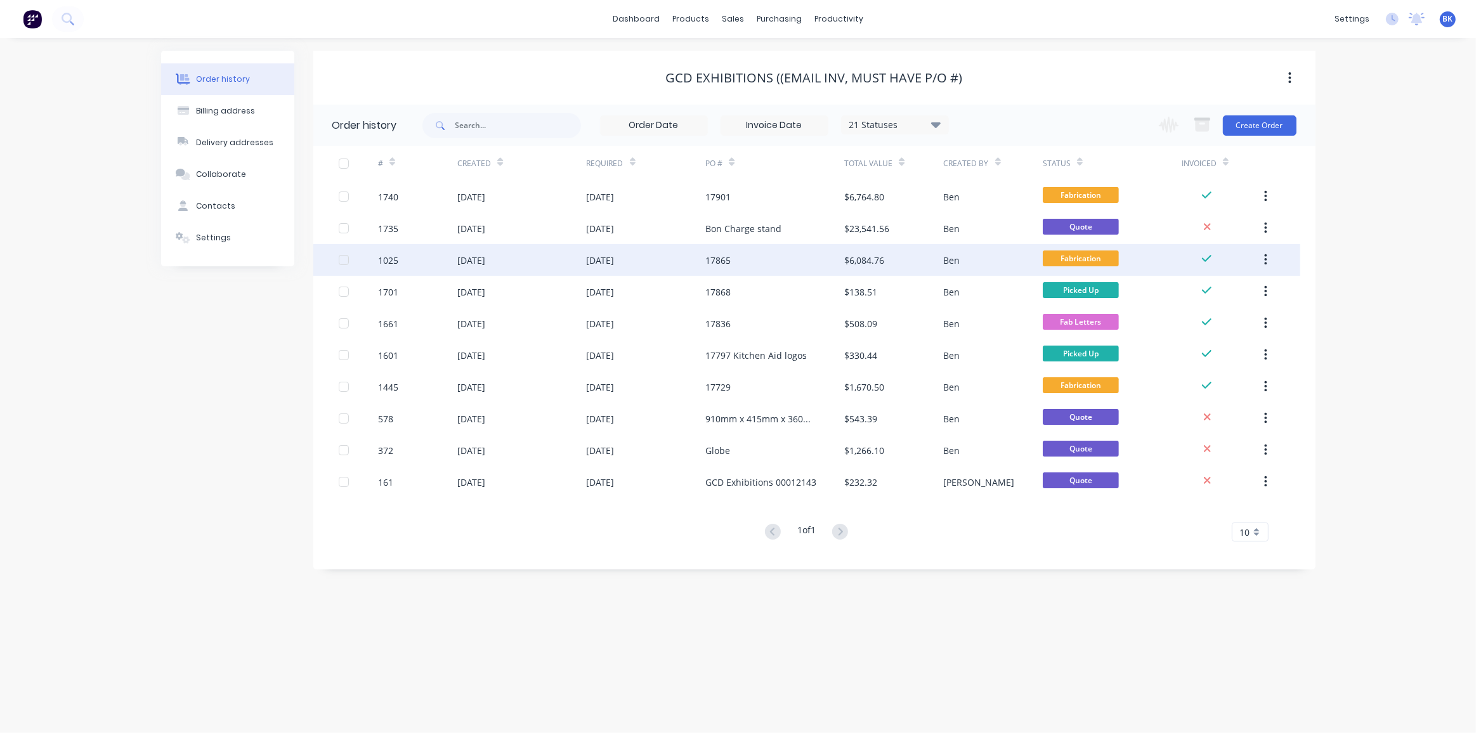
click at [700, 259] on div "[DATE]" at bounding box center [646, 260] width 119 height 32
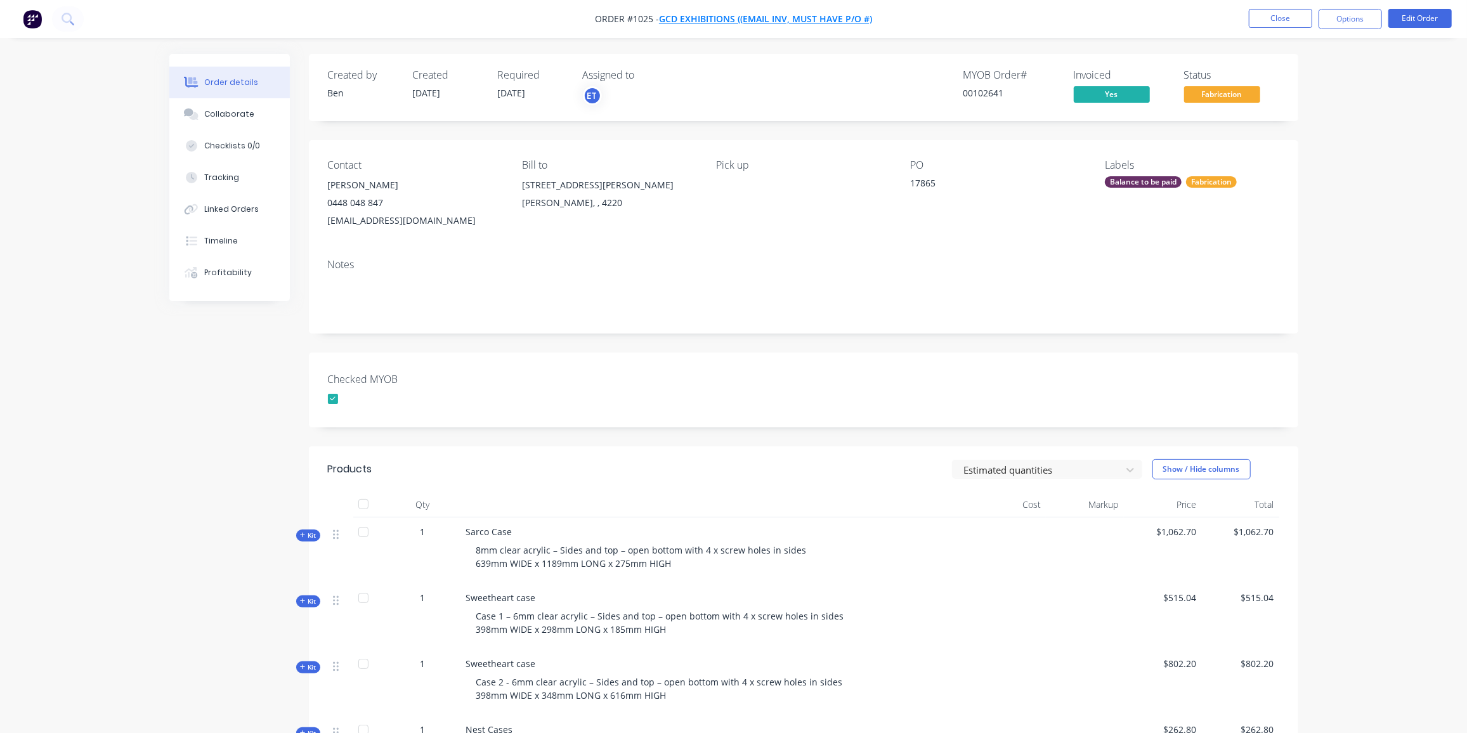
click at [795, 16] on span "GCD Exhibitions ((Email inv, must have P/O #)" at bounding box center [765, 19] width 213 height 12
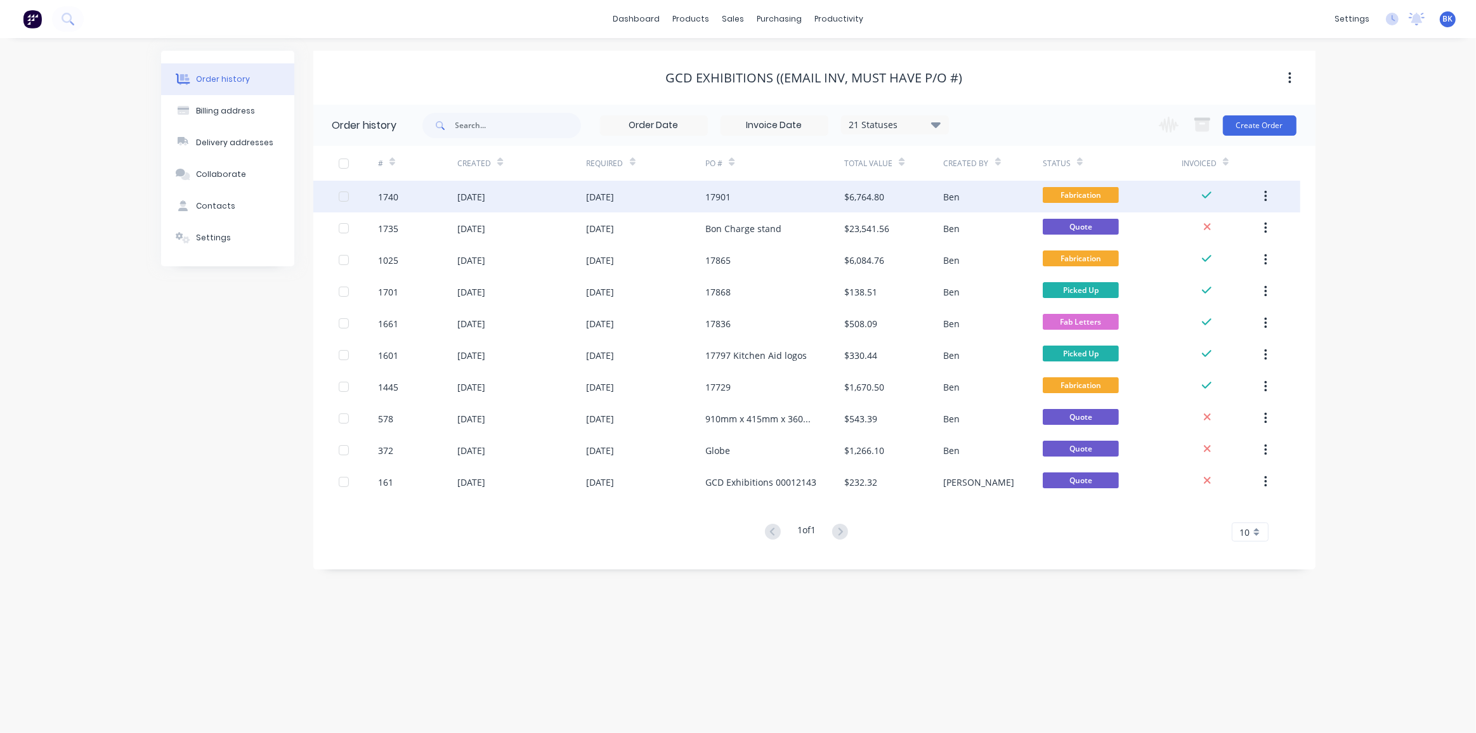
click at [722, 203] on div "17901" at bounding box center [774, 197] width 139 height 32
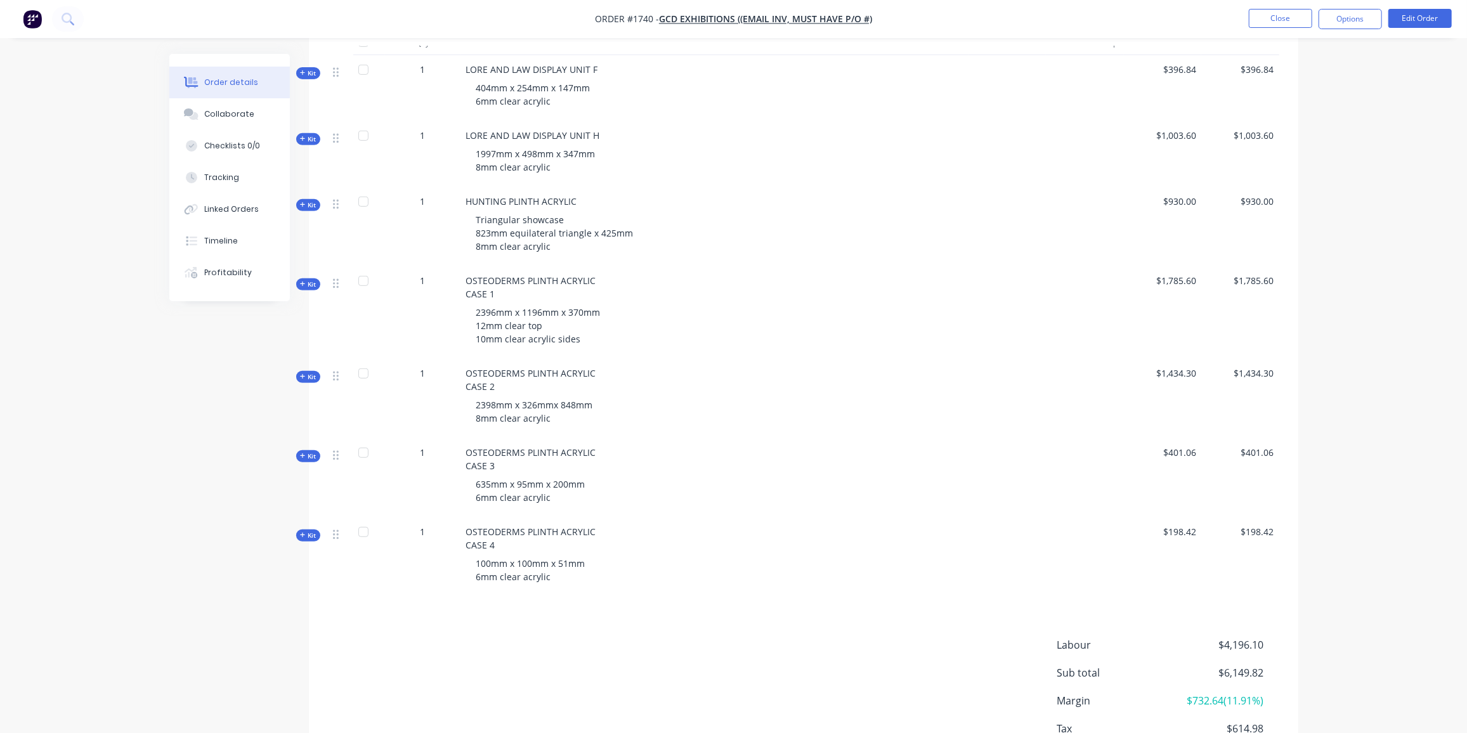
scroll to position [462, 0]
click at [559, 402] on span "2398mm x 326mmx 848mm 8mm clear acrylic" at bounding box center [534, 411] width 117 height 25
click at [671, 407] on div "2398mm x 326mmx 848mm 8mm clear acrylic" at bounding box center [714, 411] width 497 height 37
click at [1413, 18] on button "Edit Order" at bounding box center [1419, 18] width 63 height 19
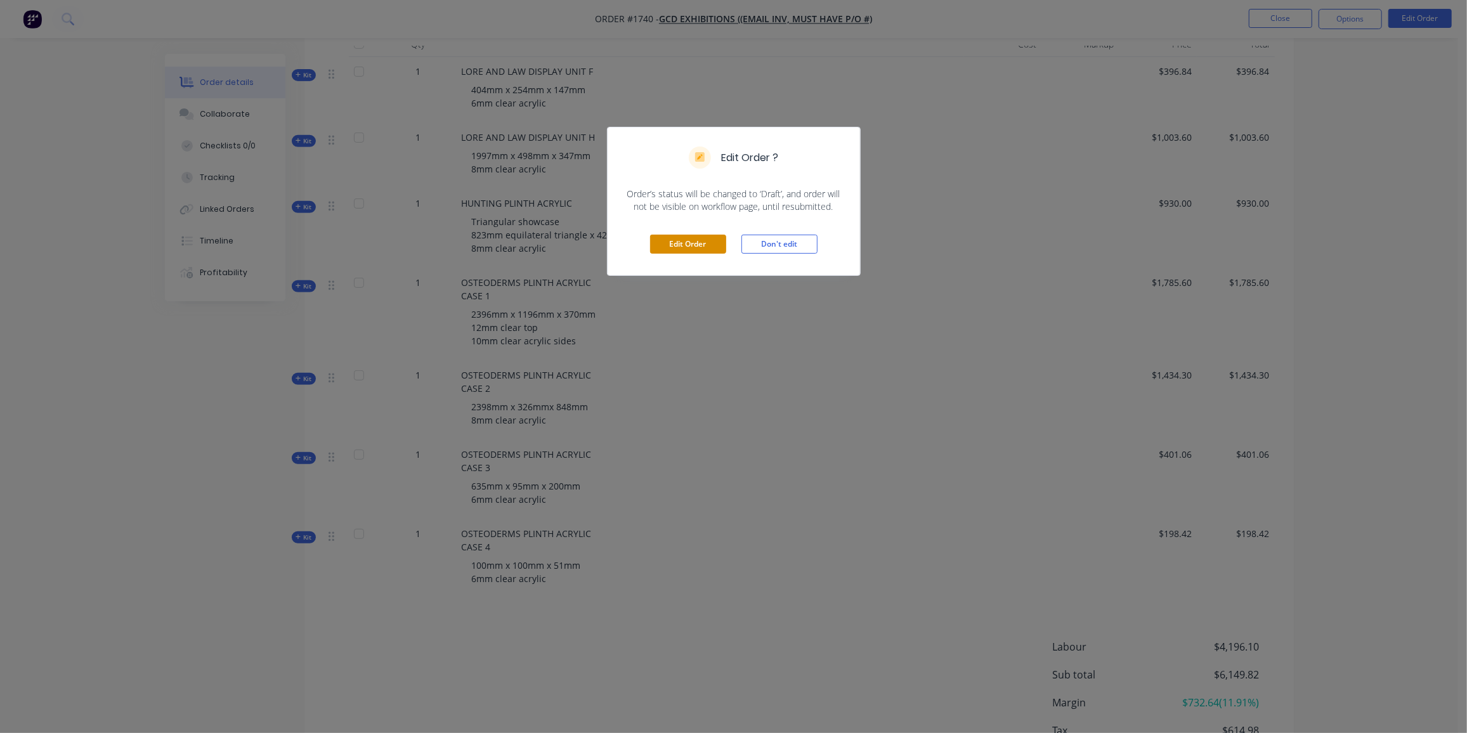
click at [697, 242] on button "Edit Order" at bounding box center [688, 244] width 76 height 19
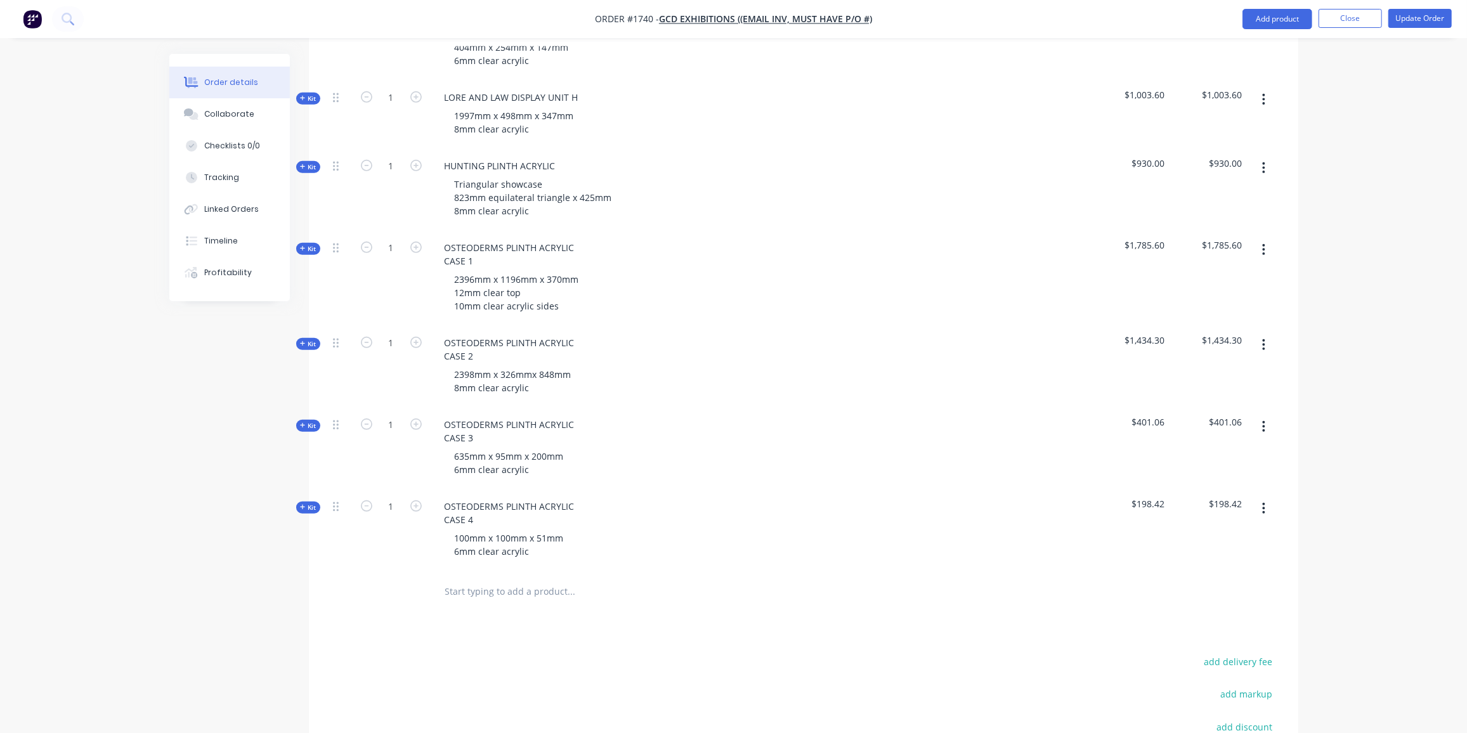
scroll to position [526, 0]
click at [548, 365] on div "2398mm x 326mmx 848mm 8mm clear acrylic" at bounding box center [513, 381] width 137 height 32
click at [720, 455] on div "635mm x 95mm x 200mm 6mm clear acrylic" at bounding box center [682, 463] width 497 height 32
click at [1409, 15] on button "Update Order" at bounding box center [1419, 18] width 63 height 19
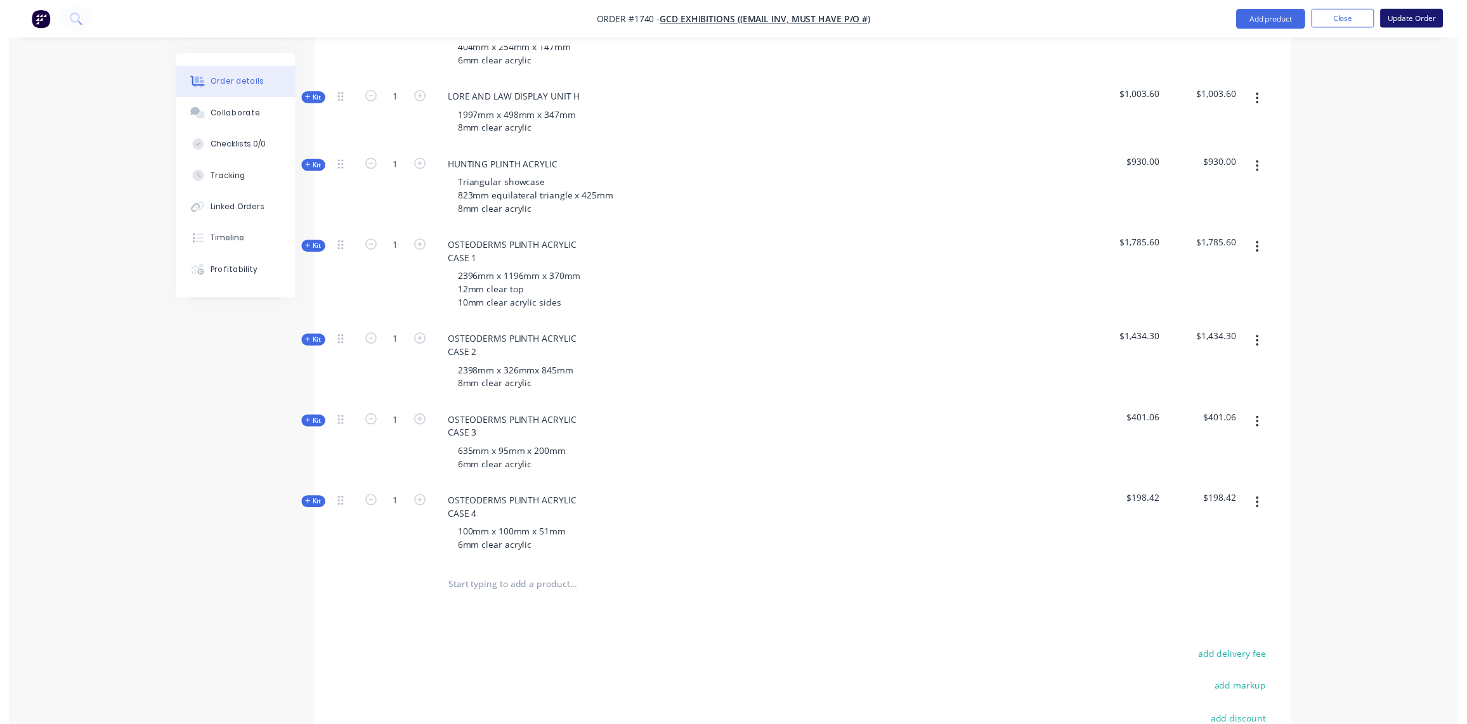
scroll to position [0, 0]
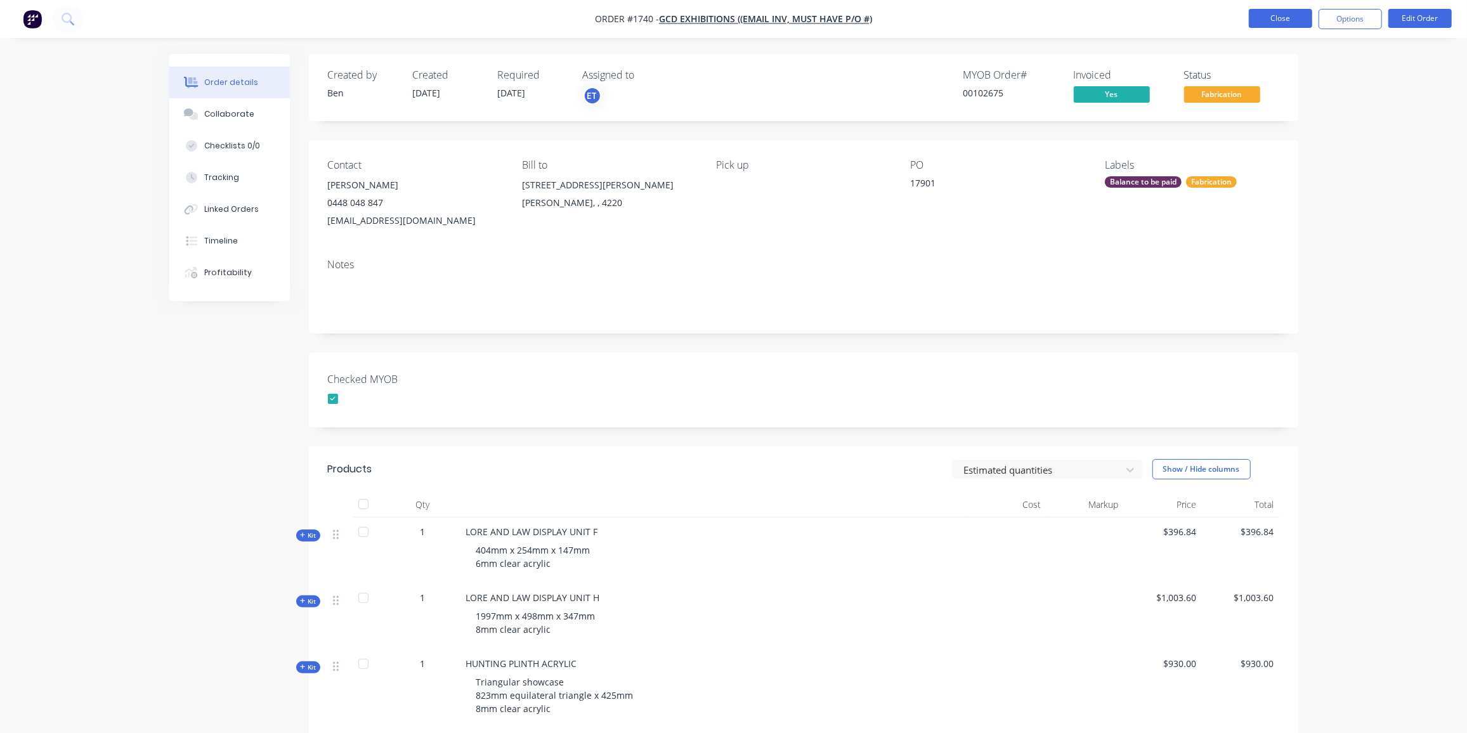
click at [1287, 16] on button "Close" at bounding box center [1280, 18] width 63 height 19
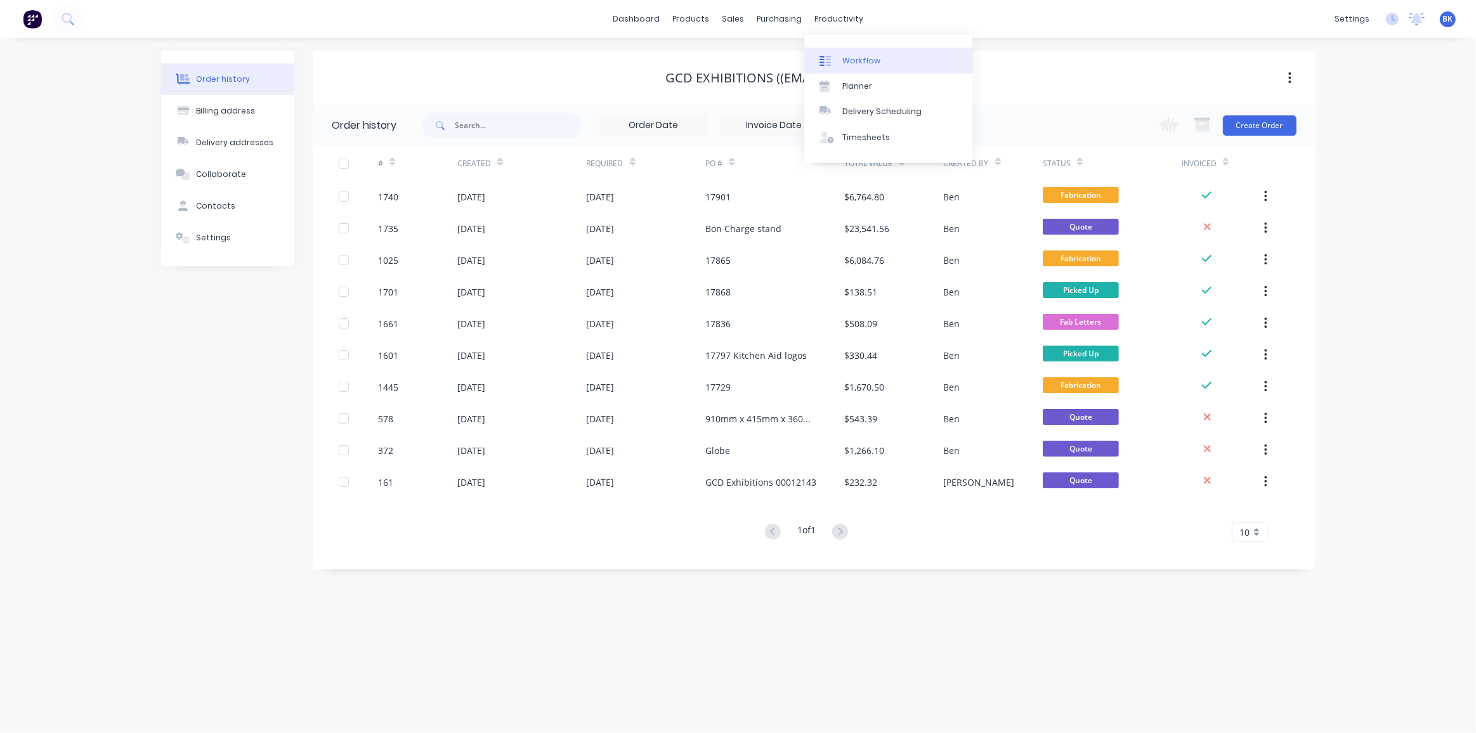
click at [854, 51] on link "Workflow" at bounding box center [888, 60] width 168 height 25
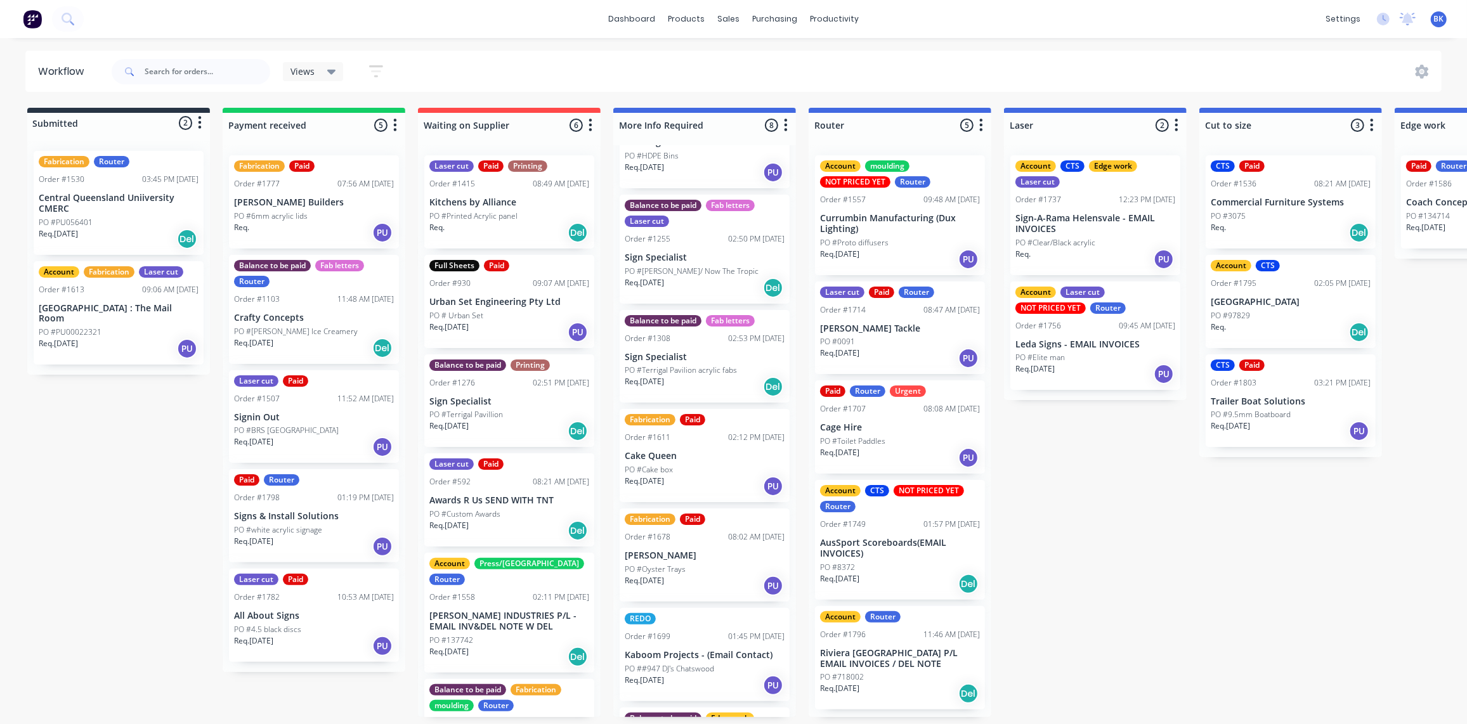
scroll to position [61, 0]
click at [715, 384] on div "Req. [DATE] Del" at bounding box center [705, 386] width 160 height 22
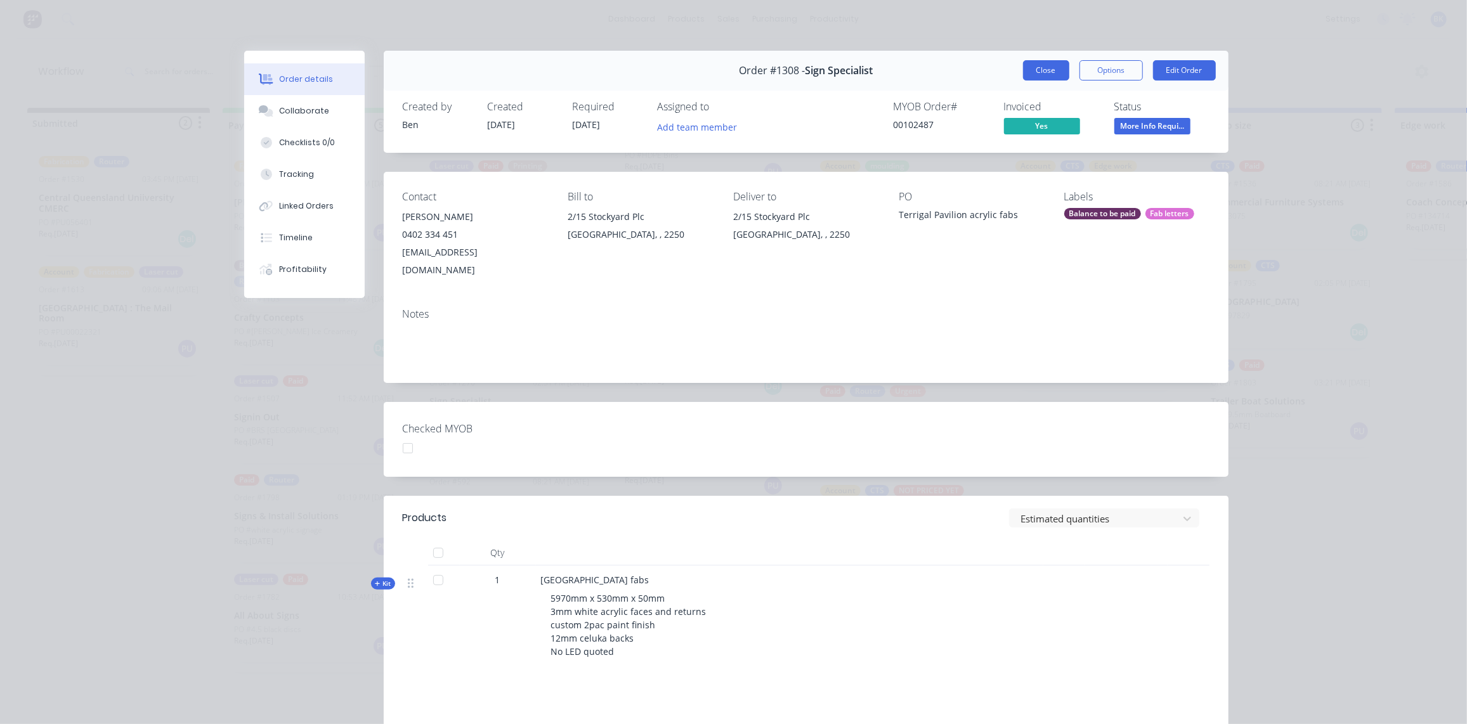
click at [1049, 67] on button "Close" at bounding box center [1046, 70] width 46 height 20
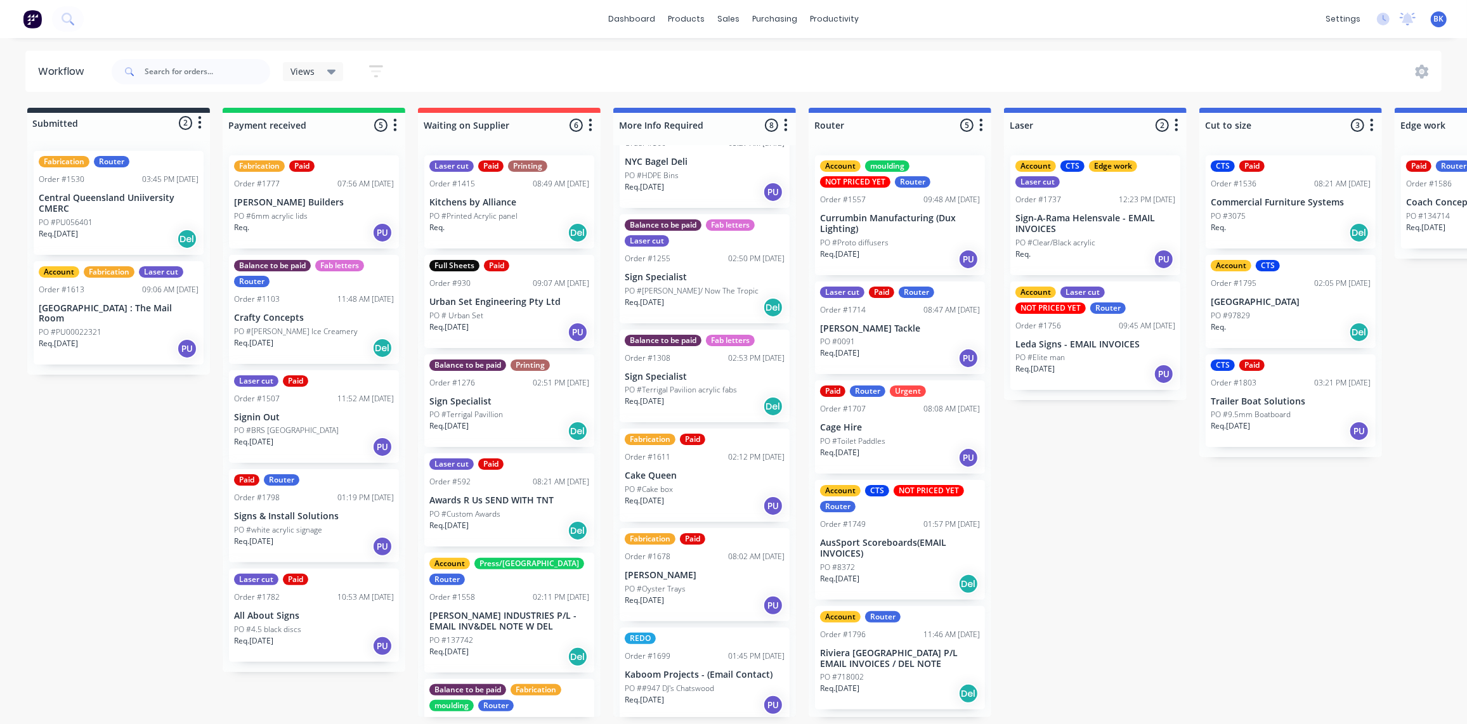
scroll to position [29, 0]
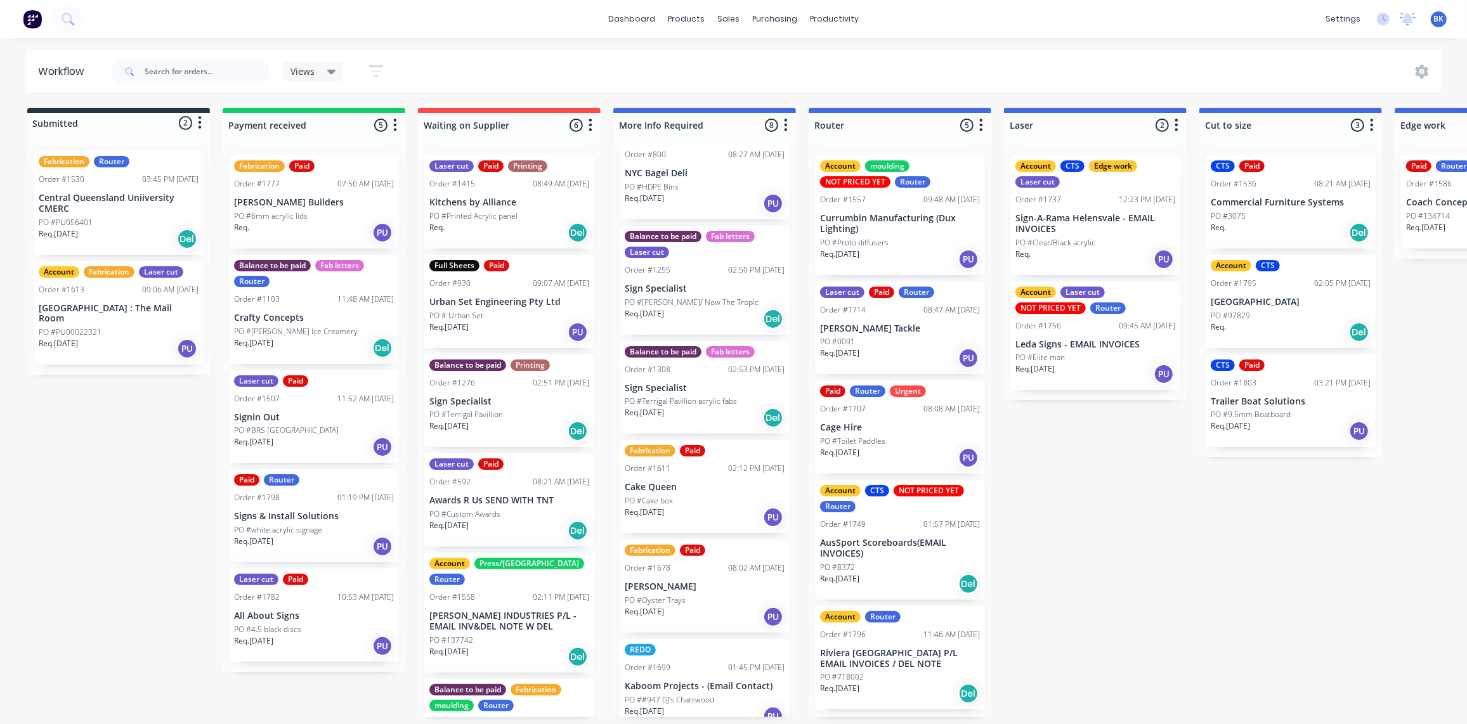
click at [664, 310] on p "Req. [DATE]" at bounding box center [644, 313] width 39 height 11
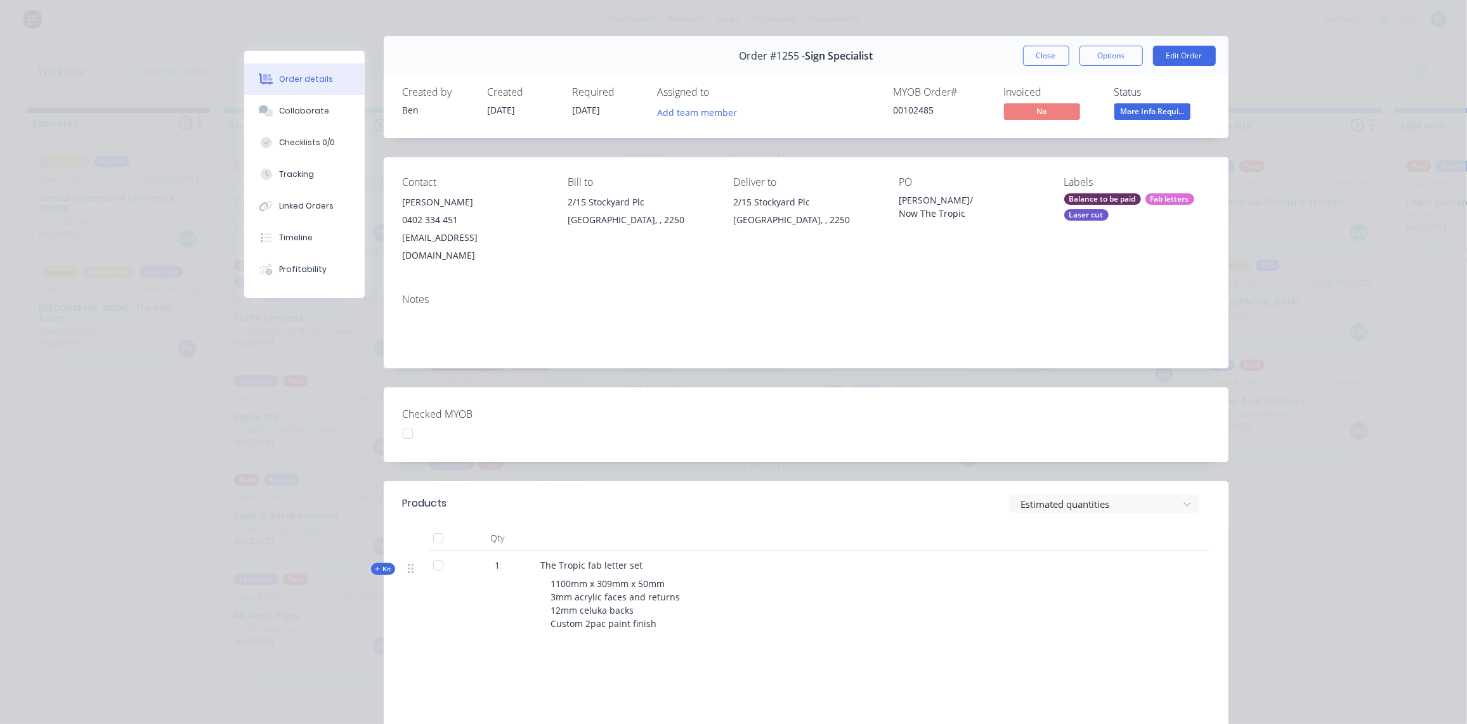
scroll to position [18, 0]
